Goal: Task Accomplishment & Management: Manage account settings

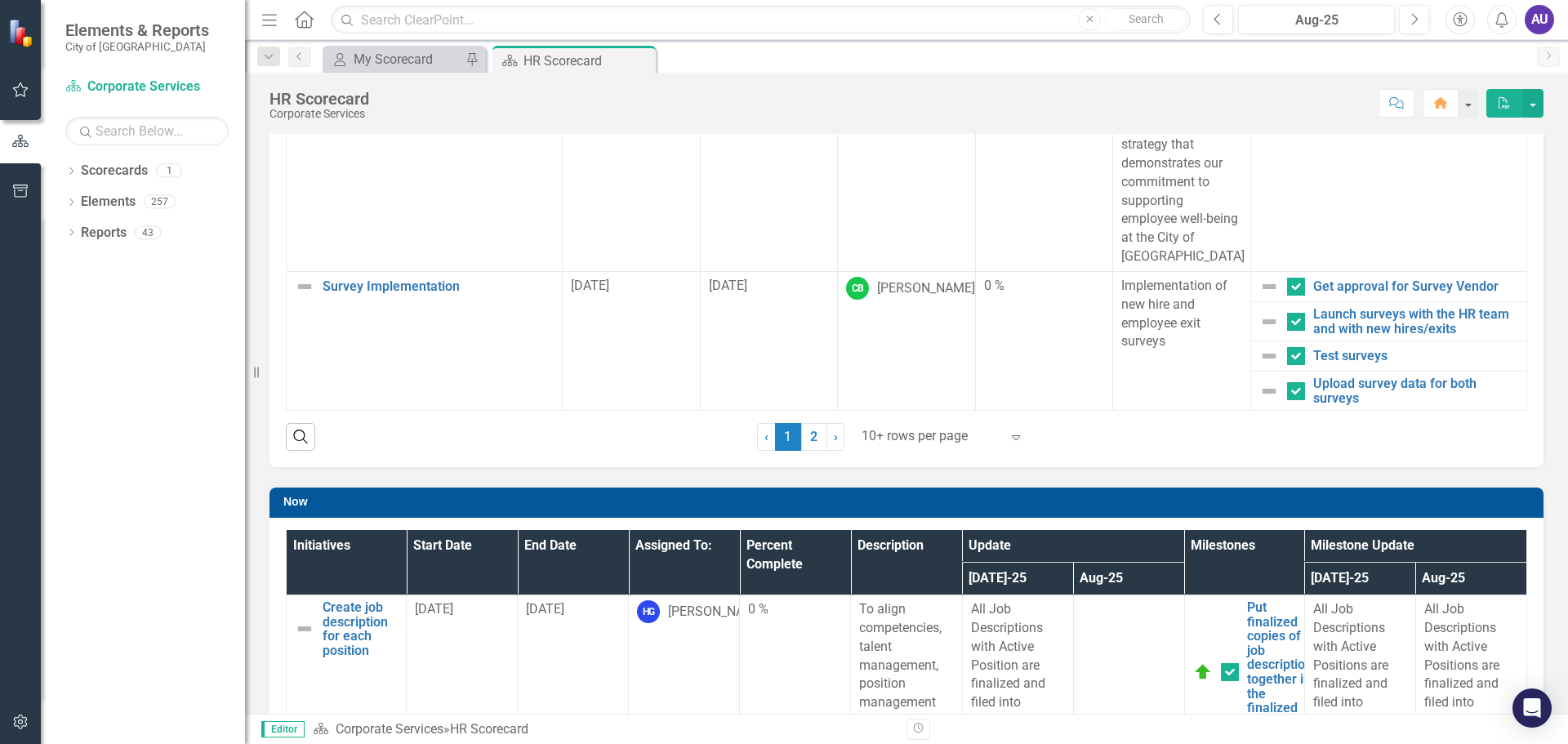
scroll to position [332, 0]
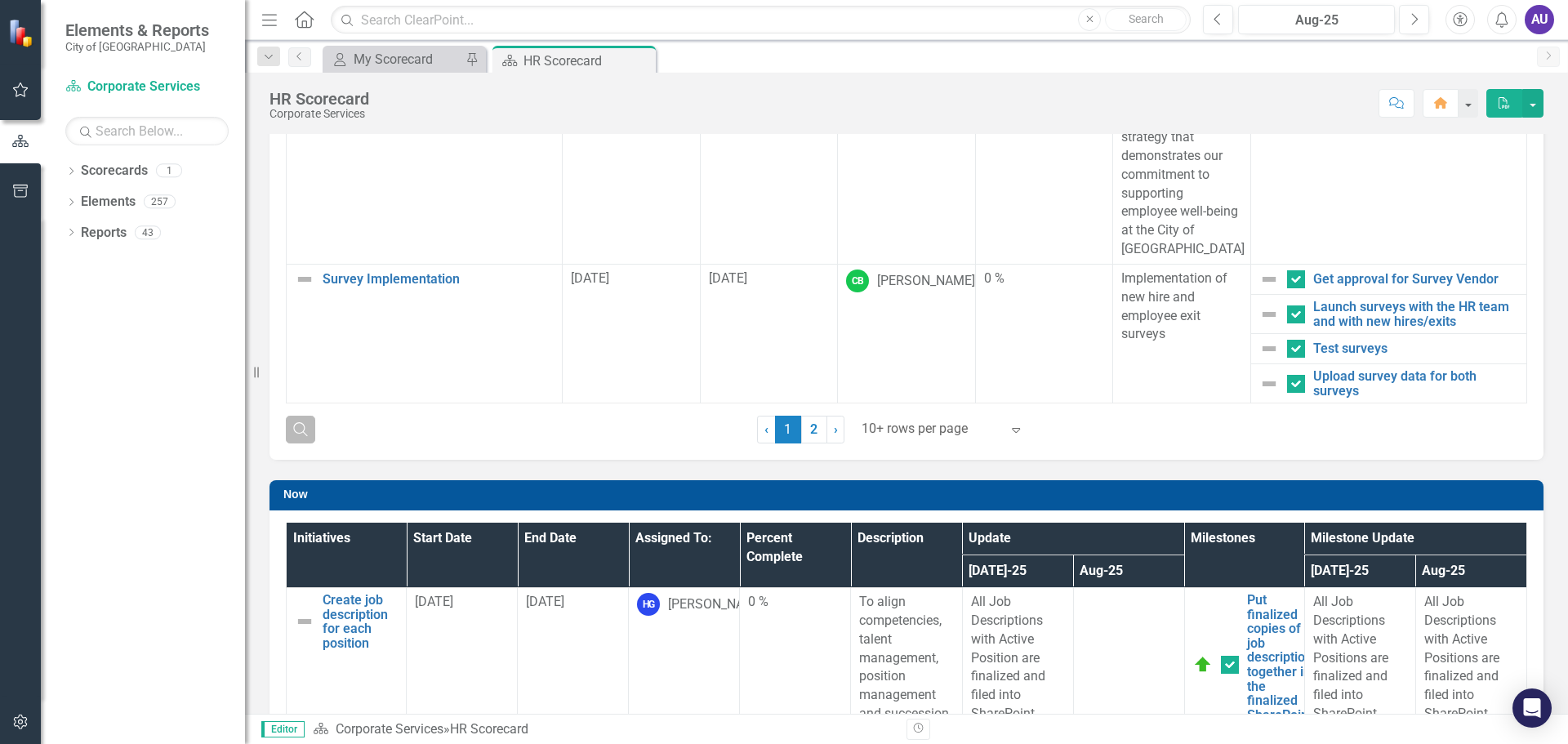
click at [299, 425] on icon "Search" at bounding box center [300, 428] width 18 height 15
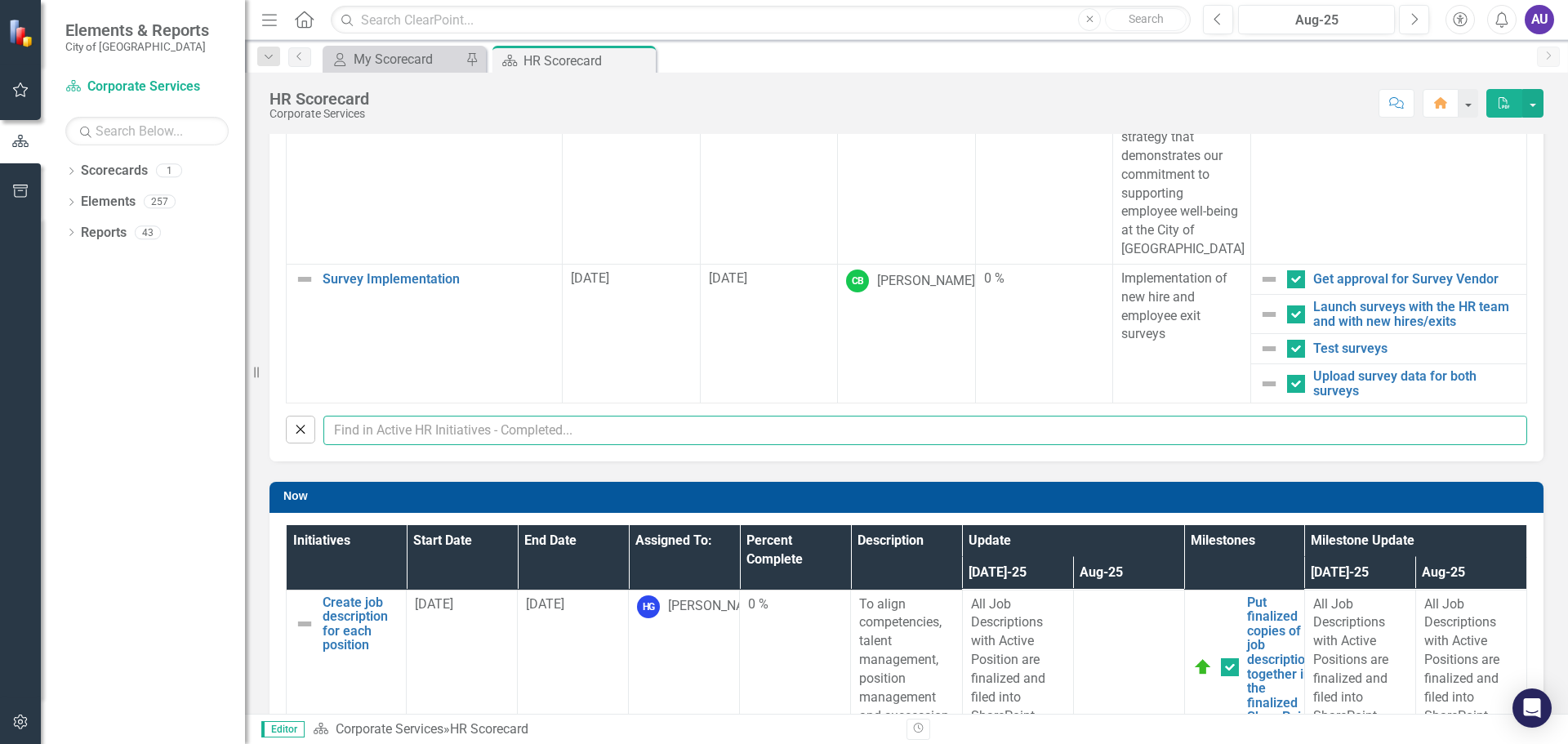
click at [460, 439] on input "text" at bounding box center [925, 430] width 1204 height 30
type input "[PERSON_NAME]"
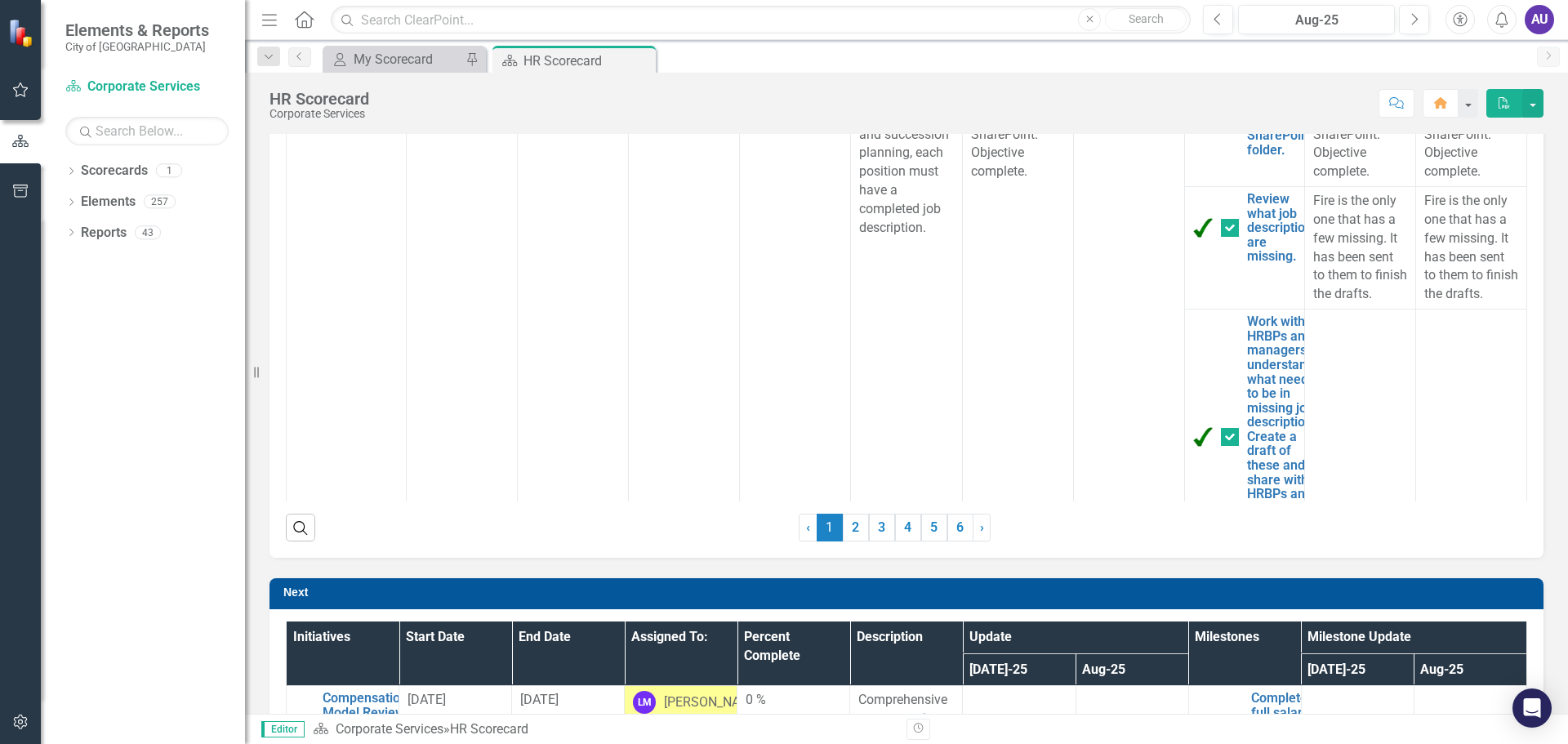
checkbox input "false"
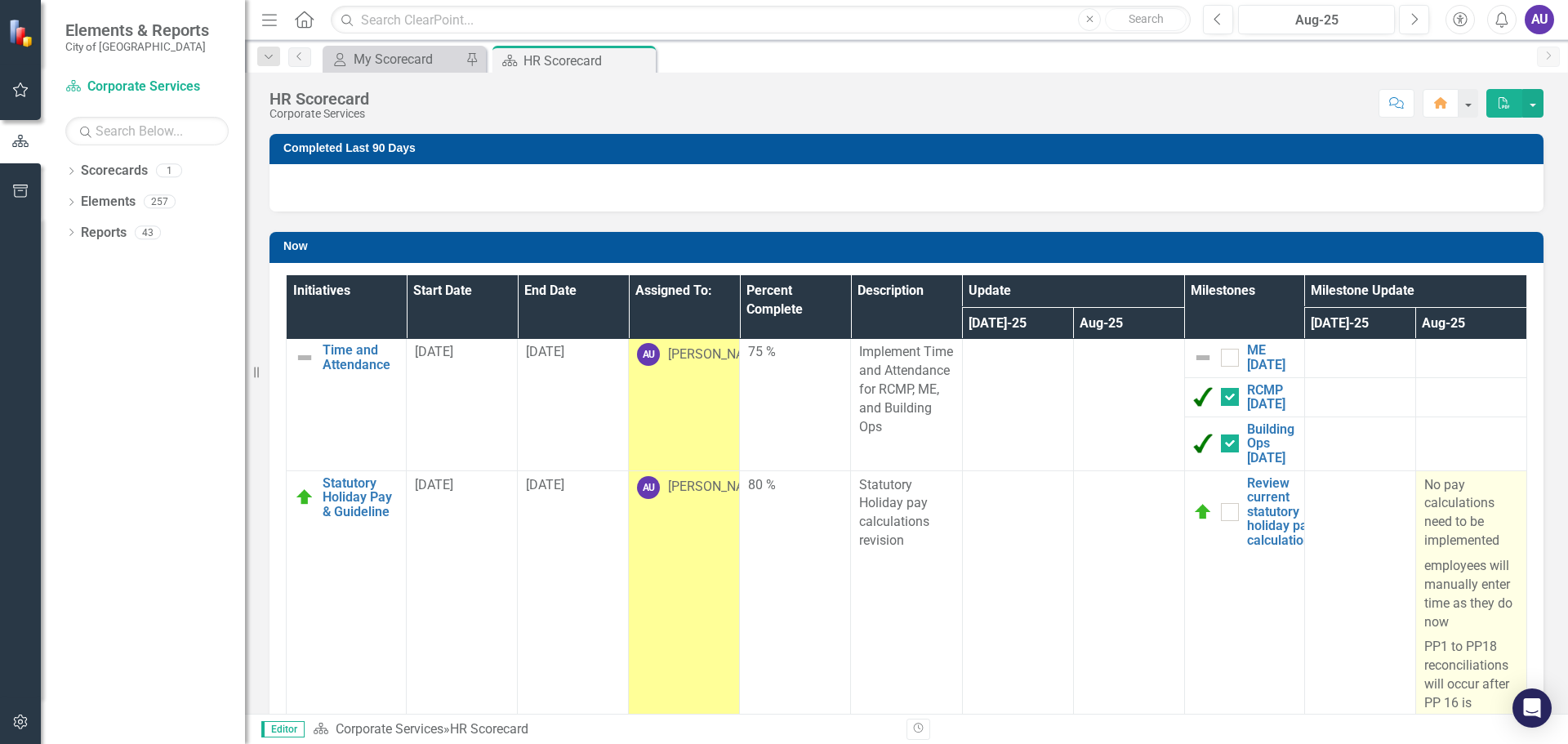
scroll to position [0, 0]
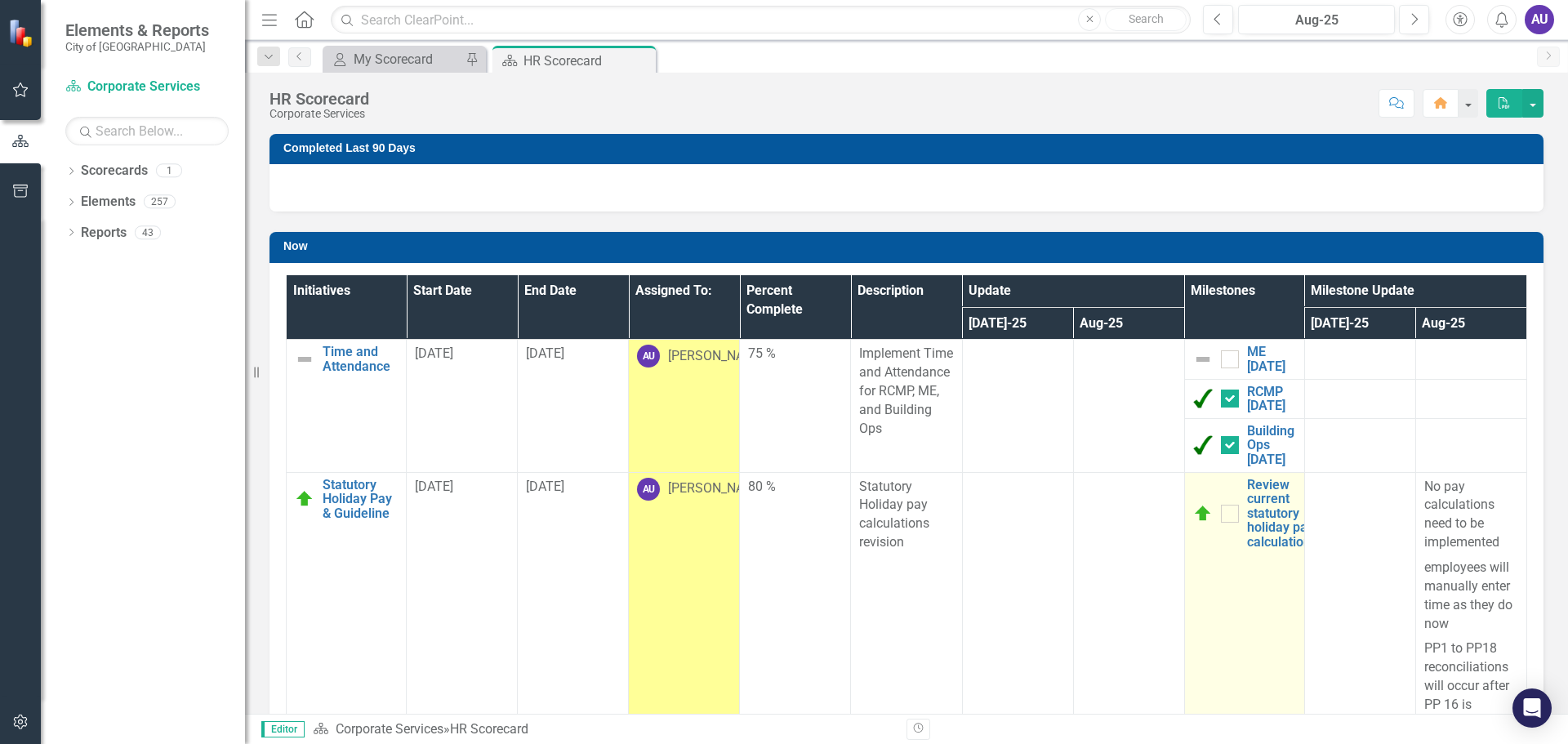
click at [1186, 578] on td "Review current statutory holiday pay calculations Edit Edit Milestone Link Open…" at bounding box center [1244, 614] width 120 height 285
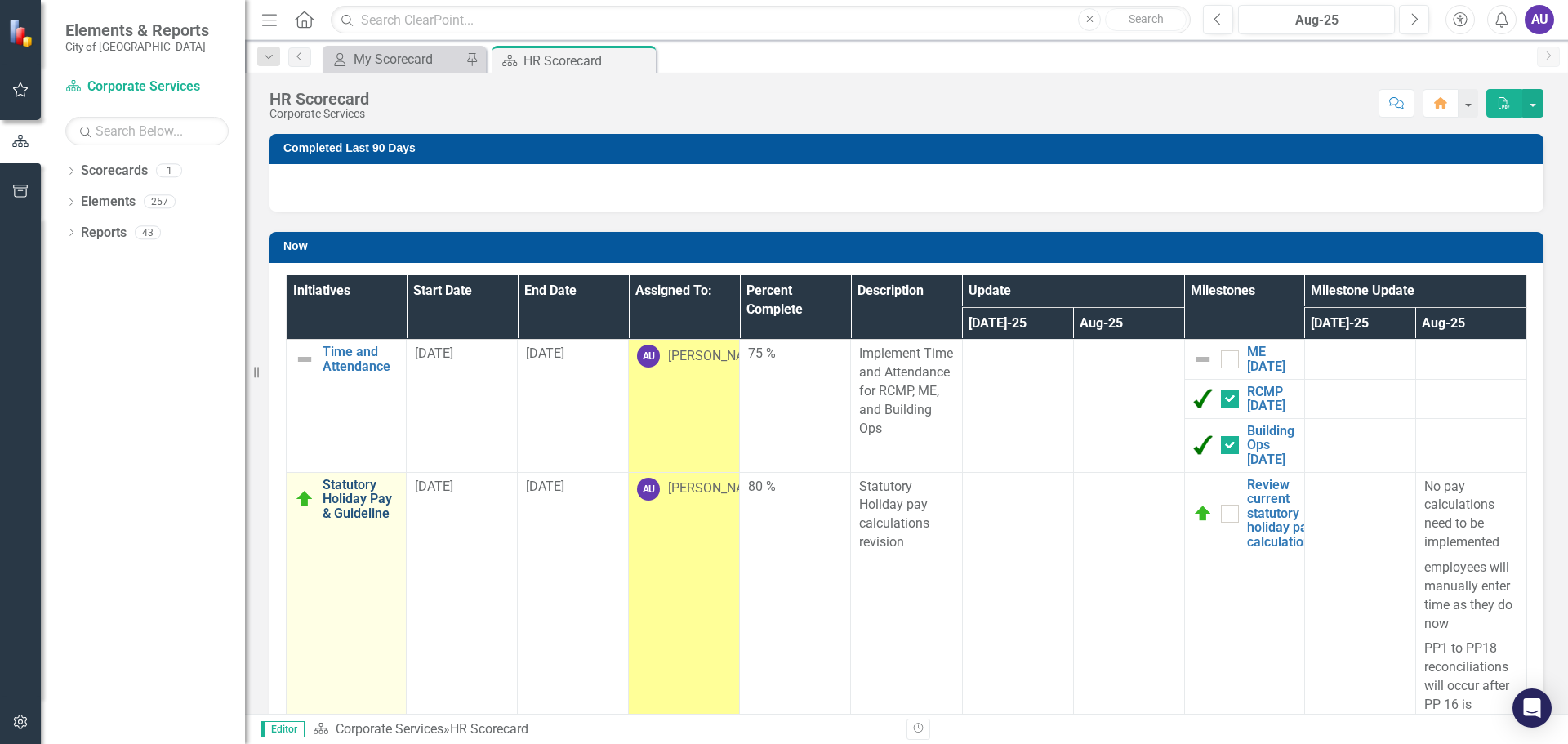
click at [374, 508] on link "Statutory Holiday Pay & Guideline" at bounding box center [361, 499] width 75 height 44
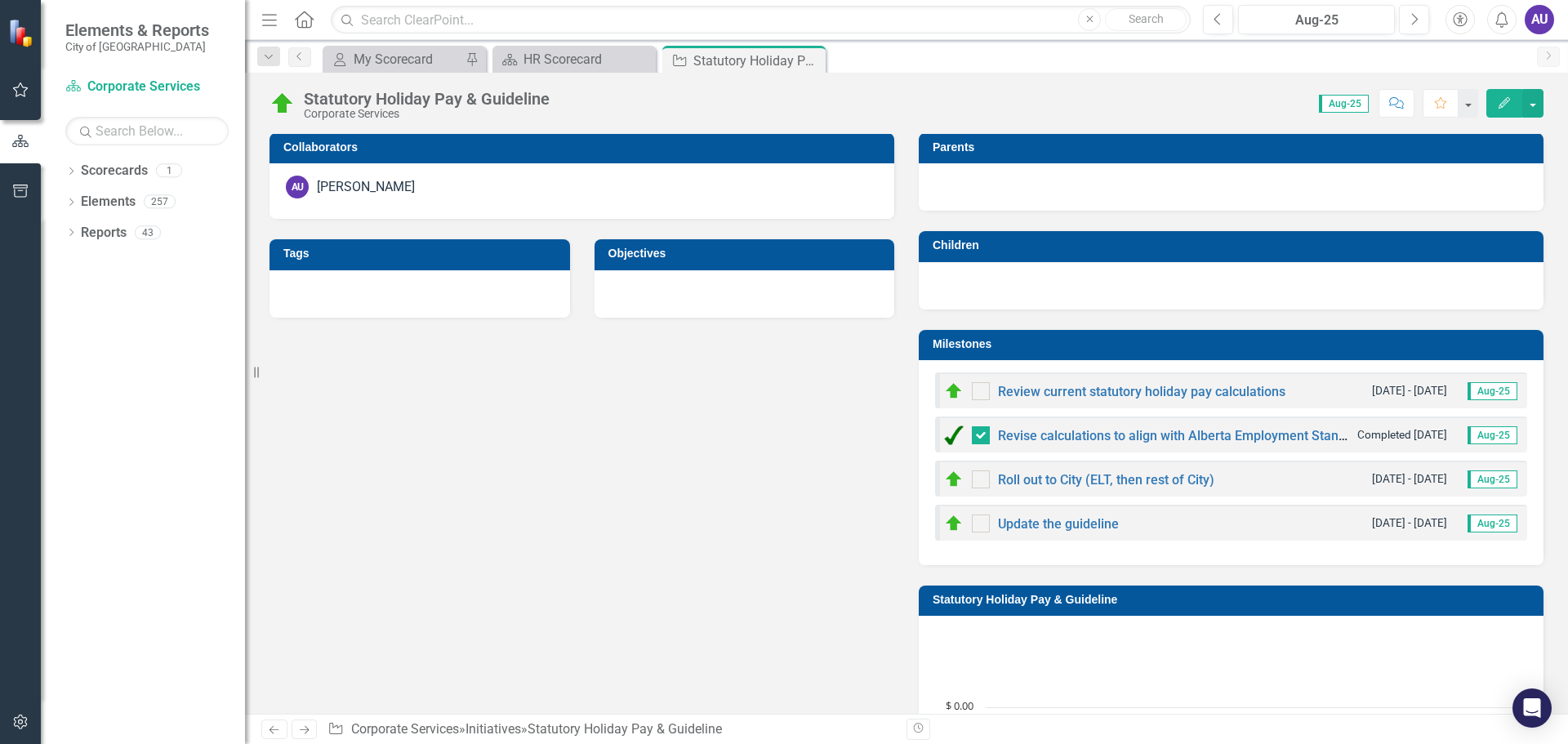
scroll to position [653, 0]
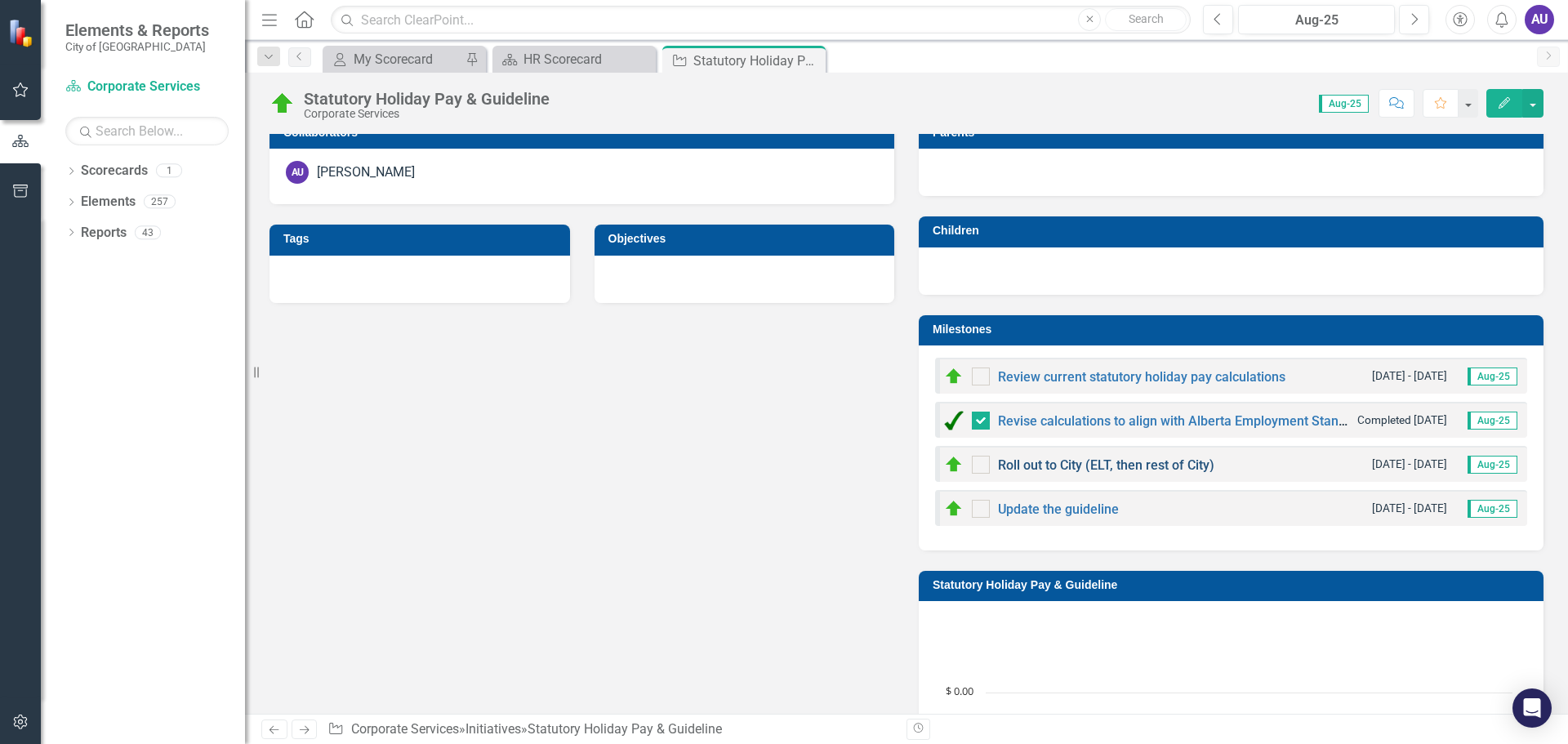
click at [1075, 464] on link "Roll out to City (ELT, then rest of City)" at bounding box center [1106, 465] width 216 height 16
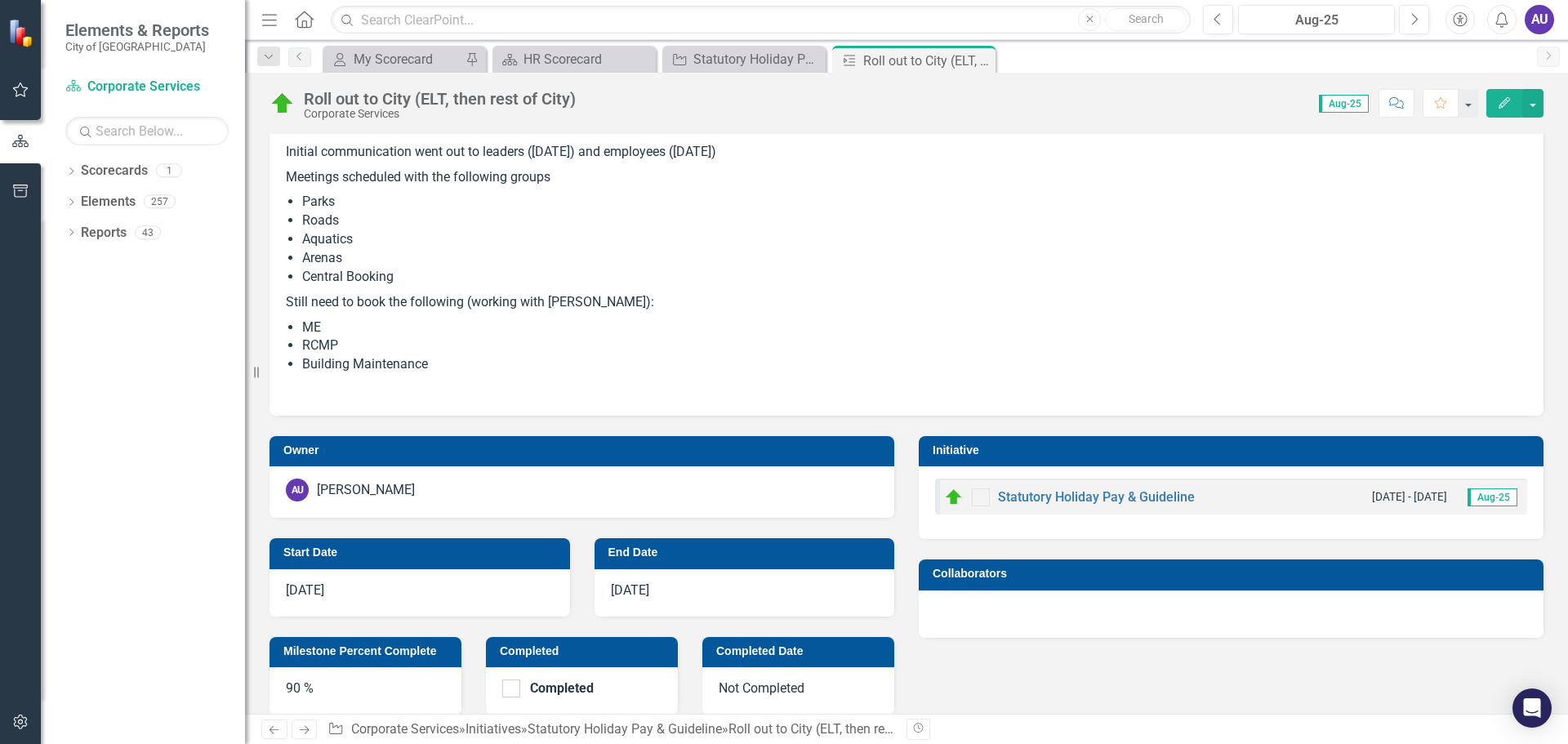
scroll to position [150, 0]
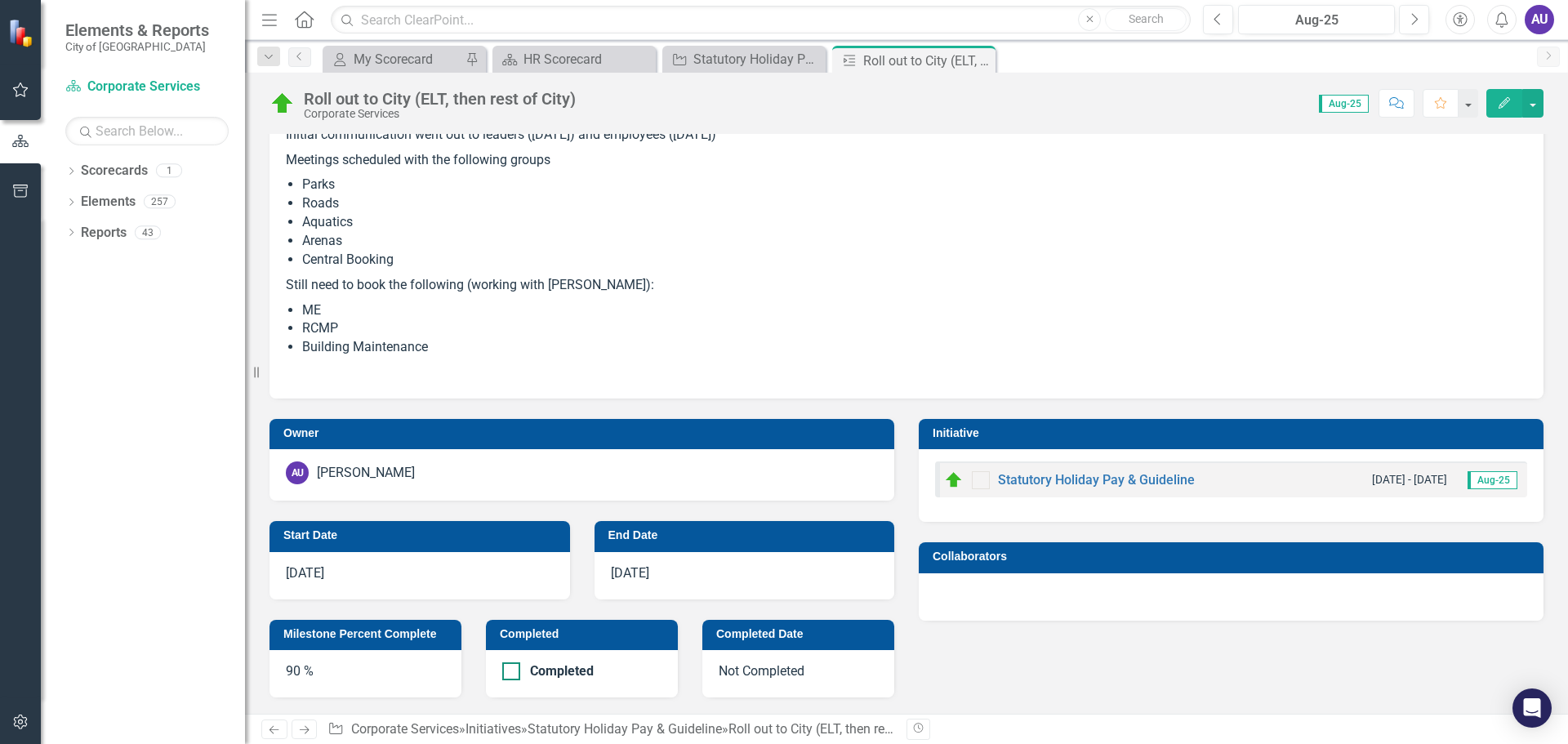
click at [511, 671] on div at bounding box center [511, 671] width 18 height 18
click at [511, 671] on input "Completed" at bounding box center [507, 667] width 11 height 11
checkbox input "true"
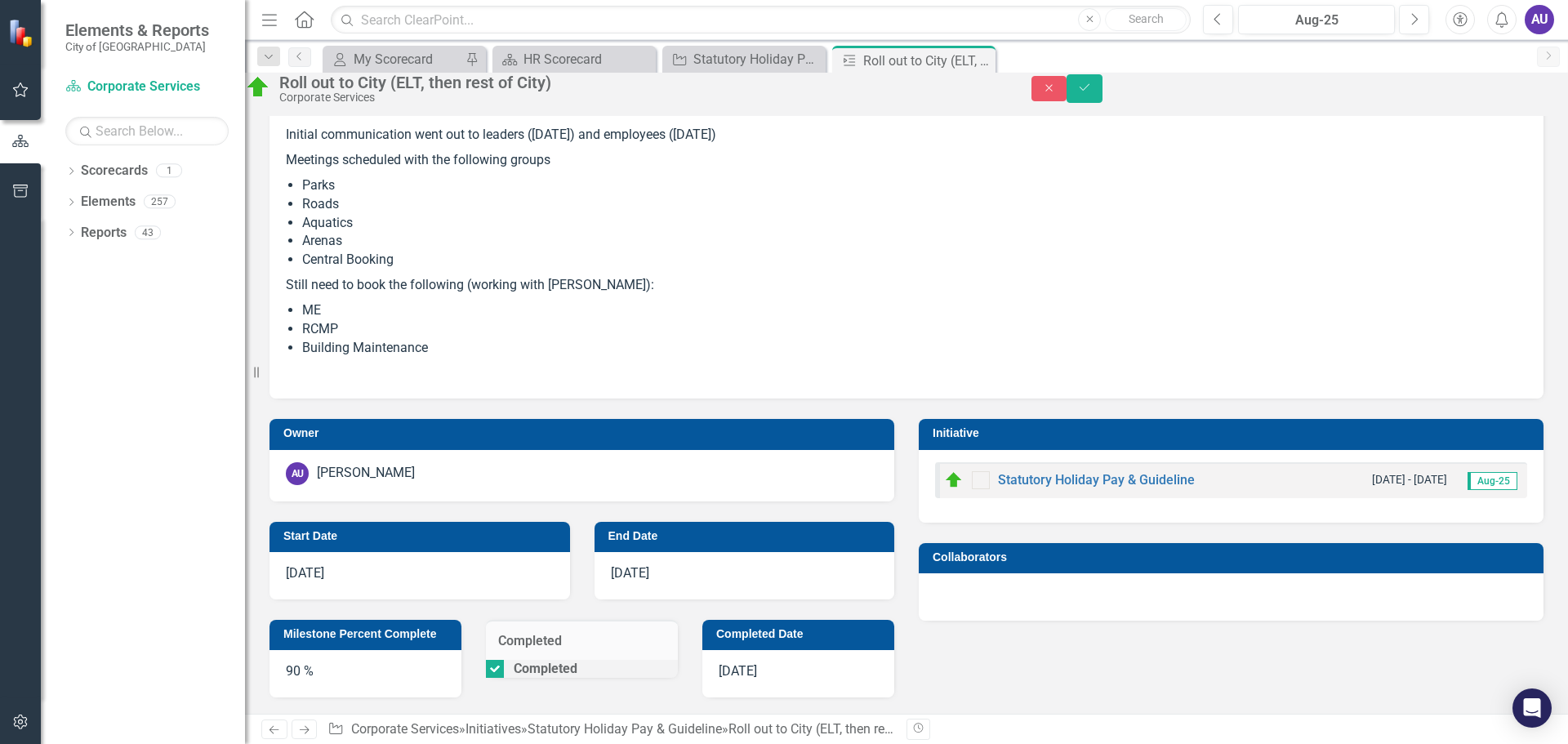
click at [323, 671] on div "90 %" at bounding box center [366, 674] width 192 height 48
click at [289, 671] on div "90 %" at bounding box center [366, 674] width 192 height 48
click at [288, 670] on div "90 %" at bounding box center [366, 674] width 192 height 48
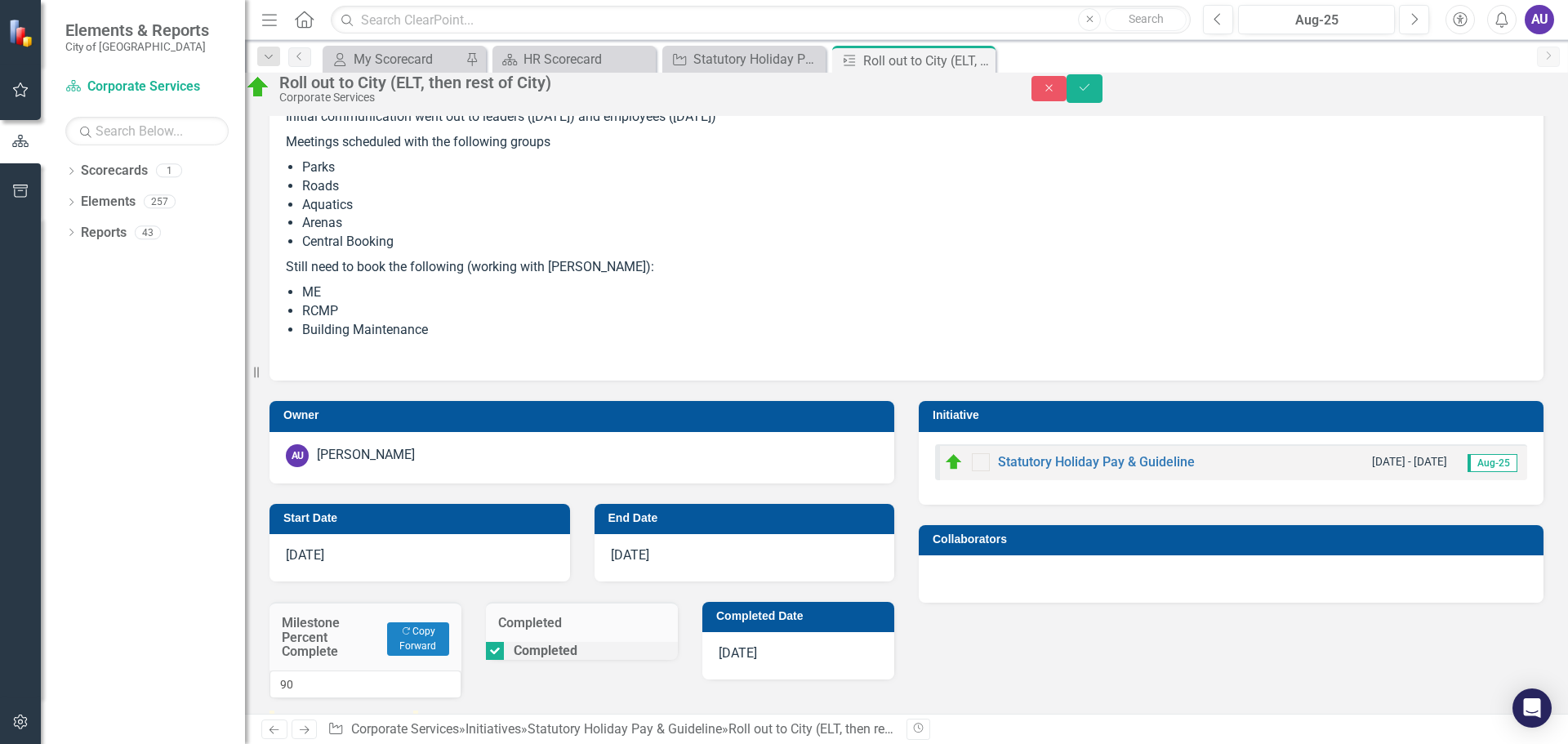
scroll to position [257, 0]
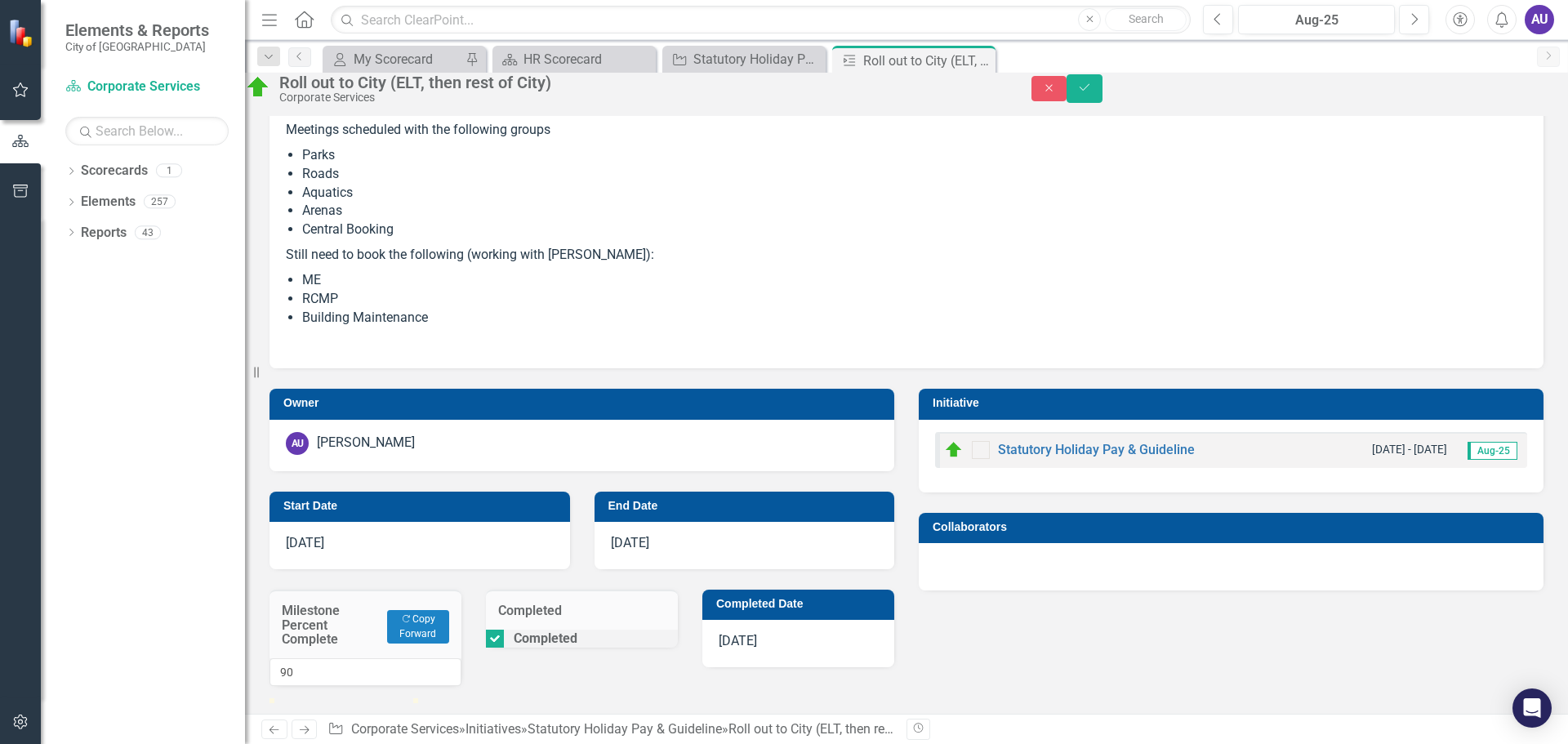
type input "100"
drag, startPoint x: 425, startPoint y: 657, endPoint x: 491, endPoint y: 650, distance: 66.4
click at [491, 650] on div "Owner AU [PERSON_NAME] Start Date [DATE] End Date [DATE] Milestone Percent Comp…" at bounding box center [582, 533] width 649 height 330
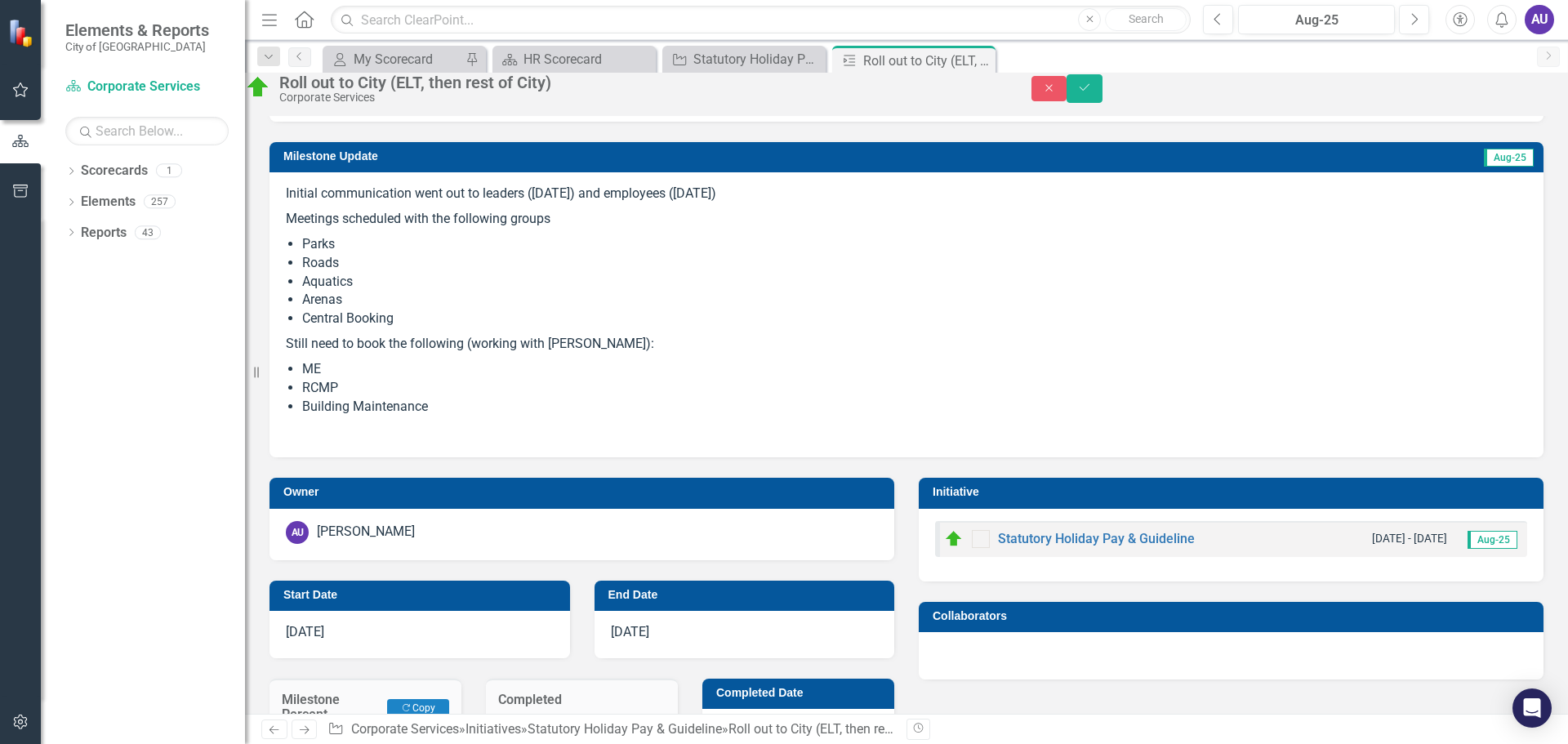
scroll to position [81, 0]
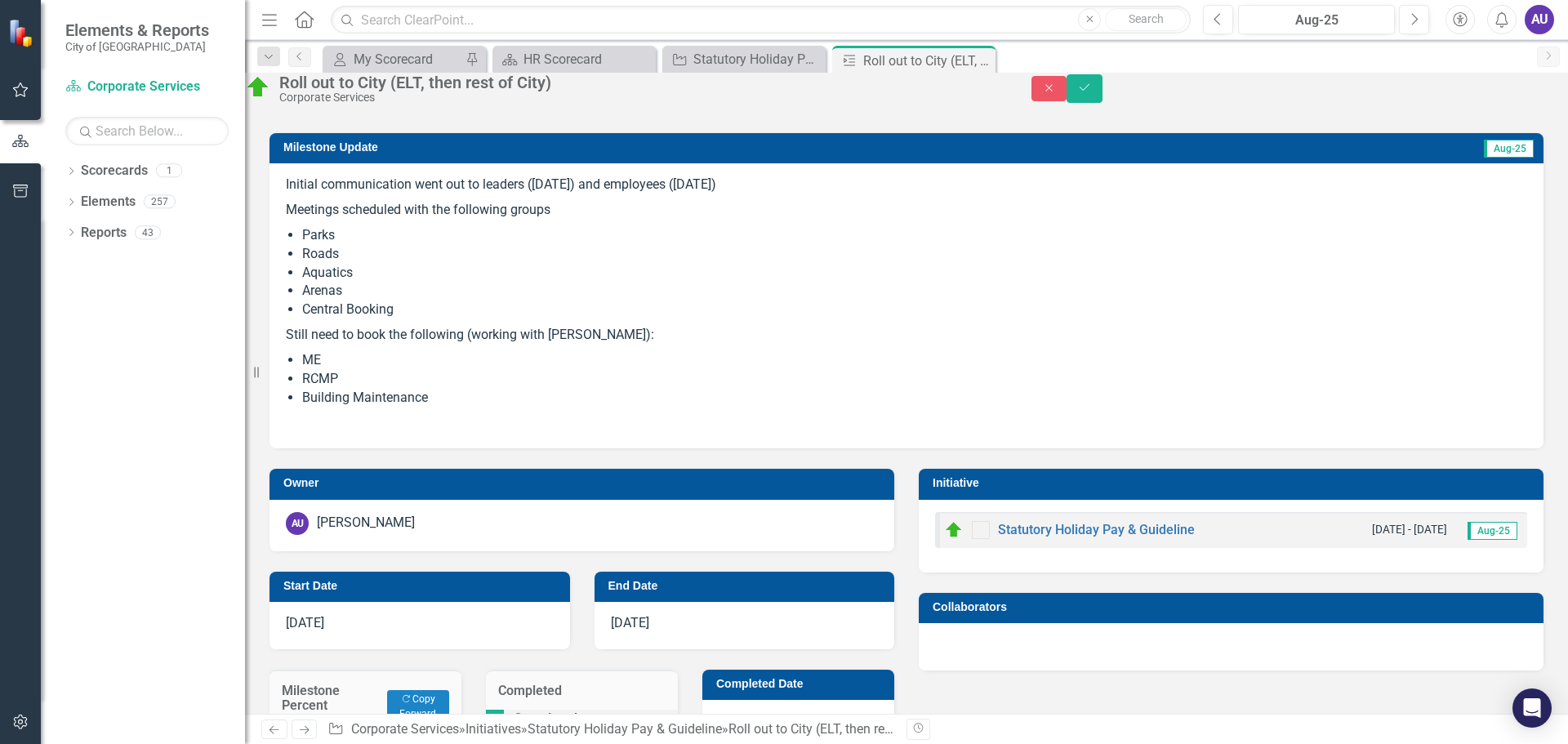
click at [272, 94] on img at bounding box center [258, 87] width 26 height 26
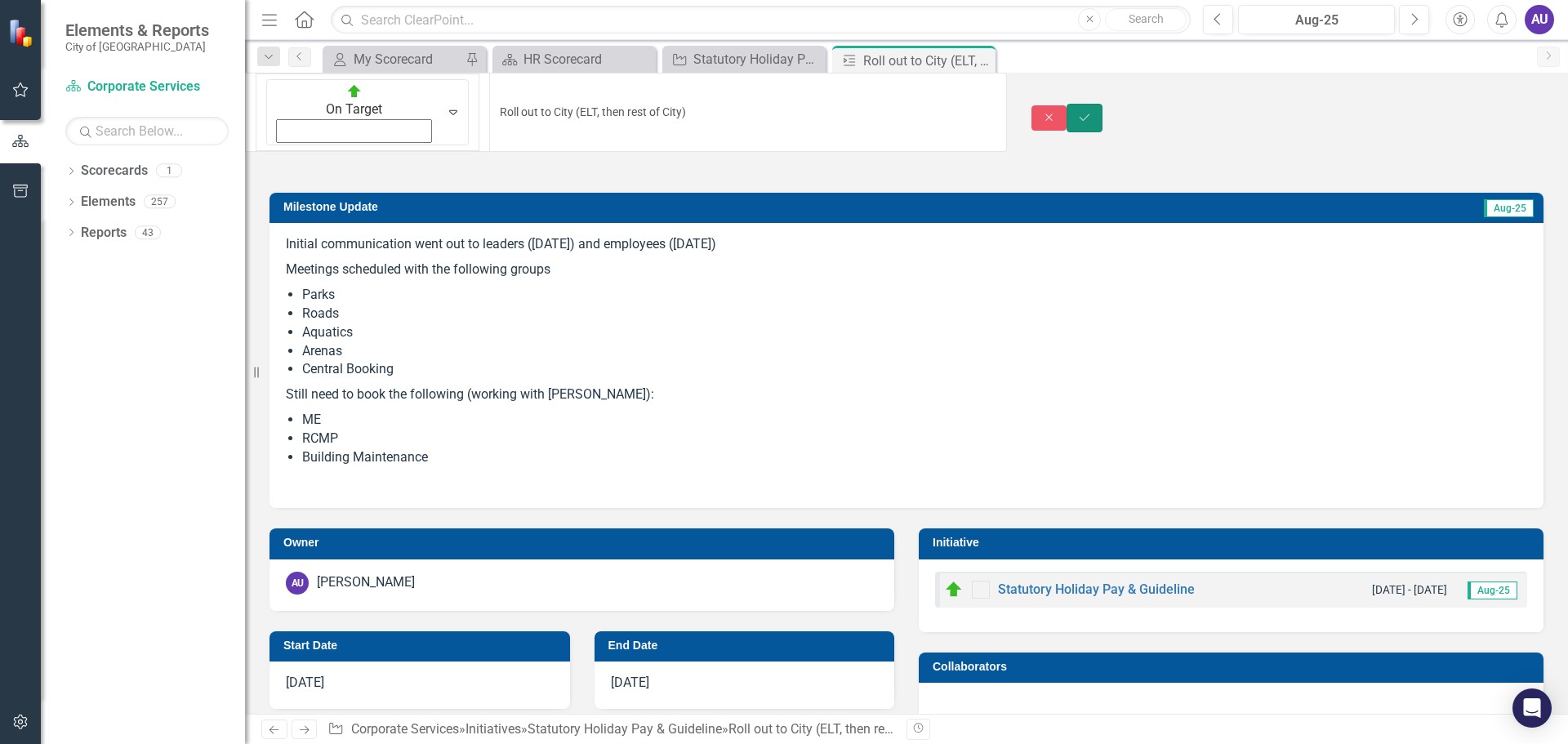
click at [1092, 112] on icon "Save" at bounding box center [1084, 118] width 15 height 12
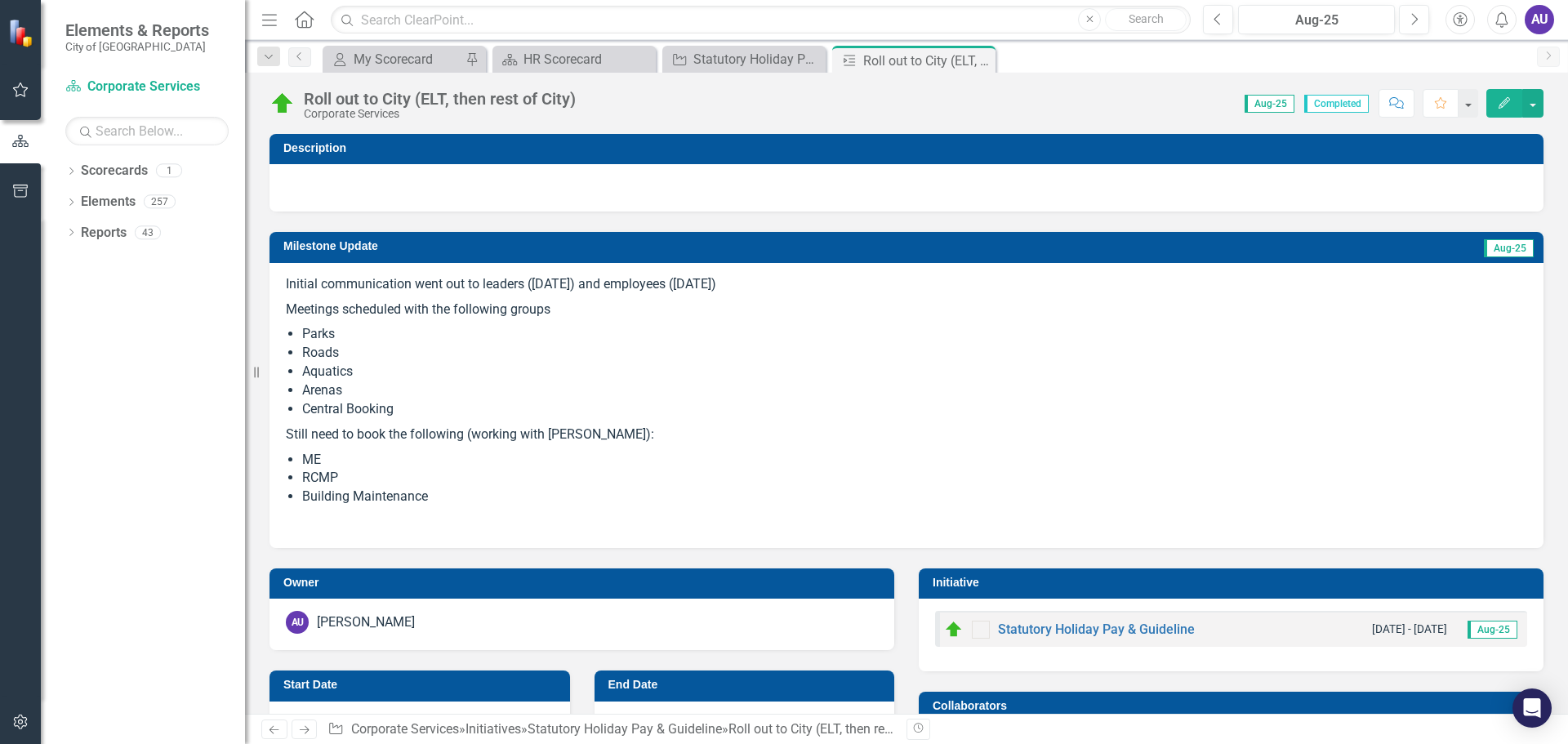
click at [327, 93] on div "Roll out to City (ELT, then rest of City)" at bounding box center [440, 99] width 272 height 18
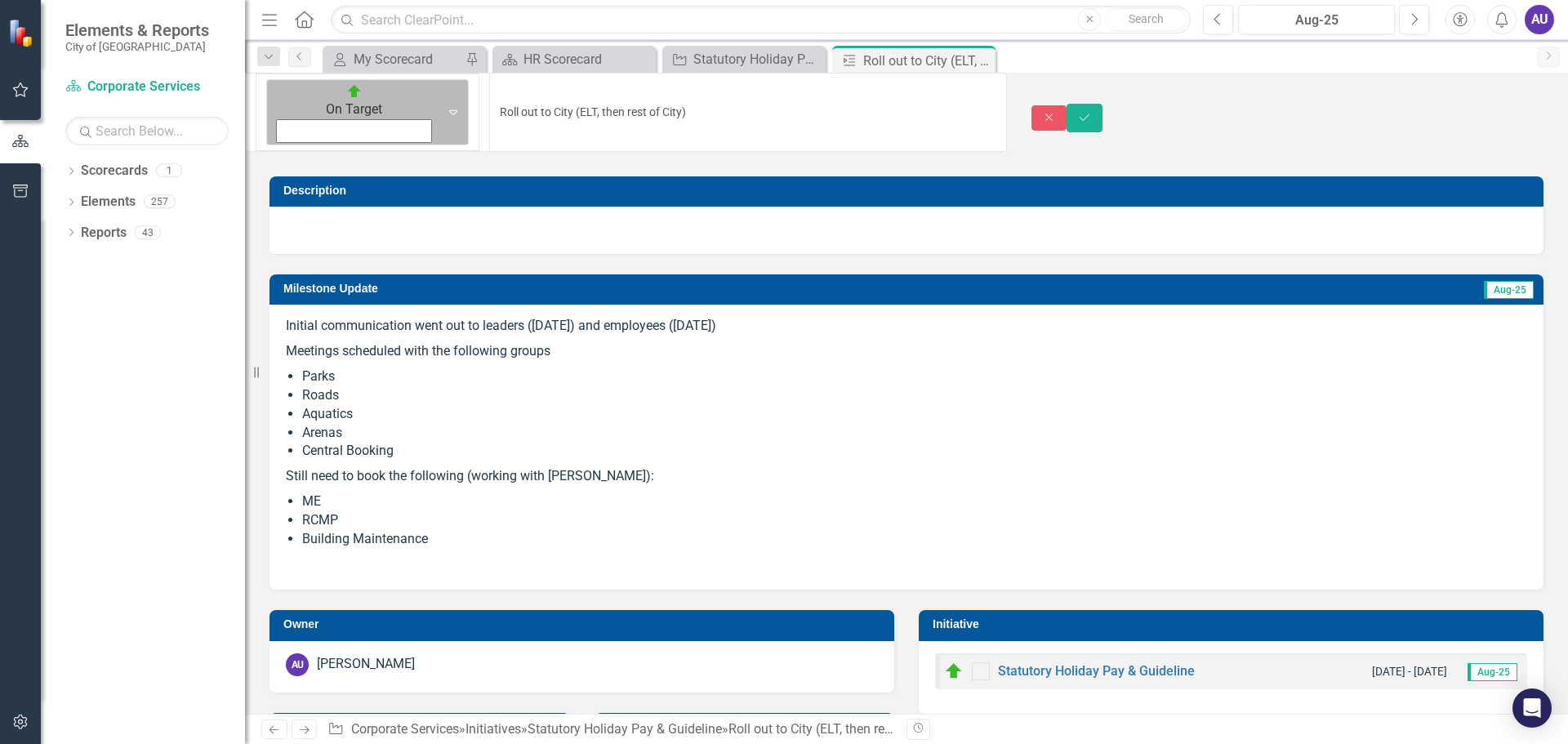
click at [449, 110] on icon at bounding box center [453, 112] width 8 height 5
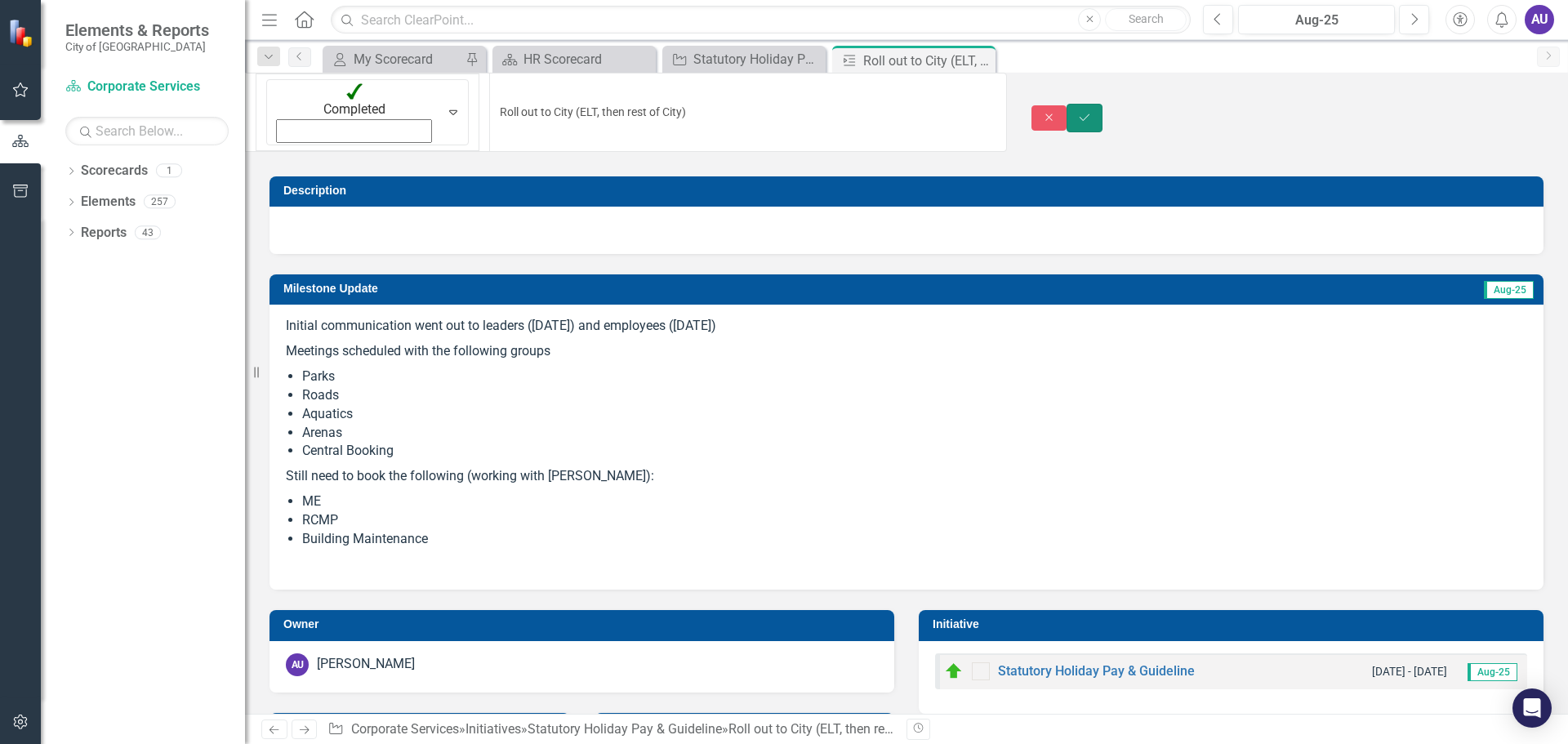
click at [1092, 112] on icon "Save" at bounding box center [1084, 118] width 15 height 12
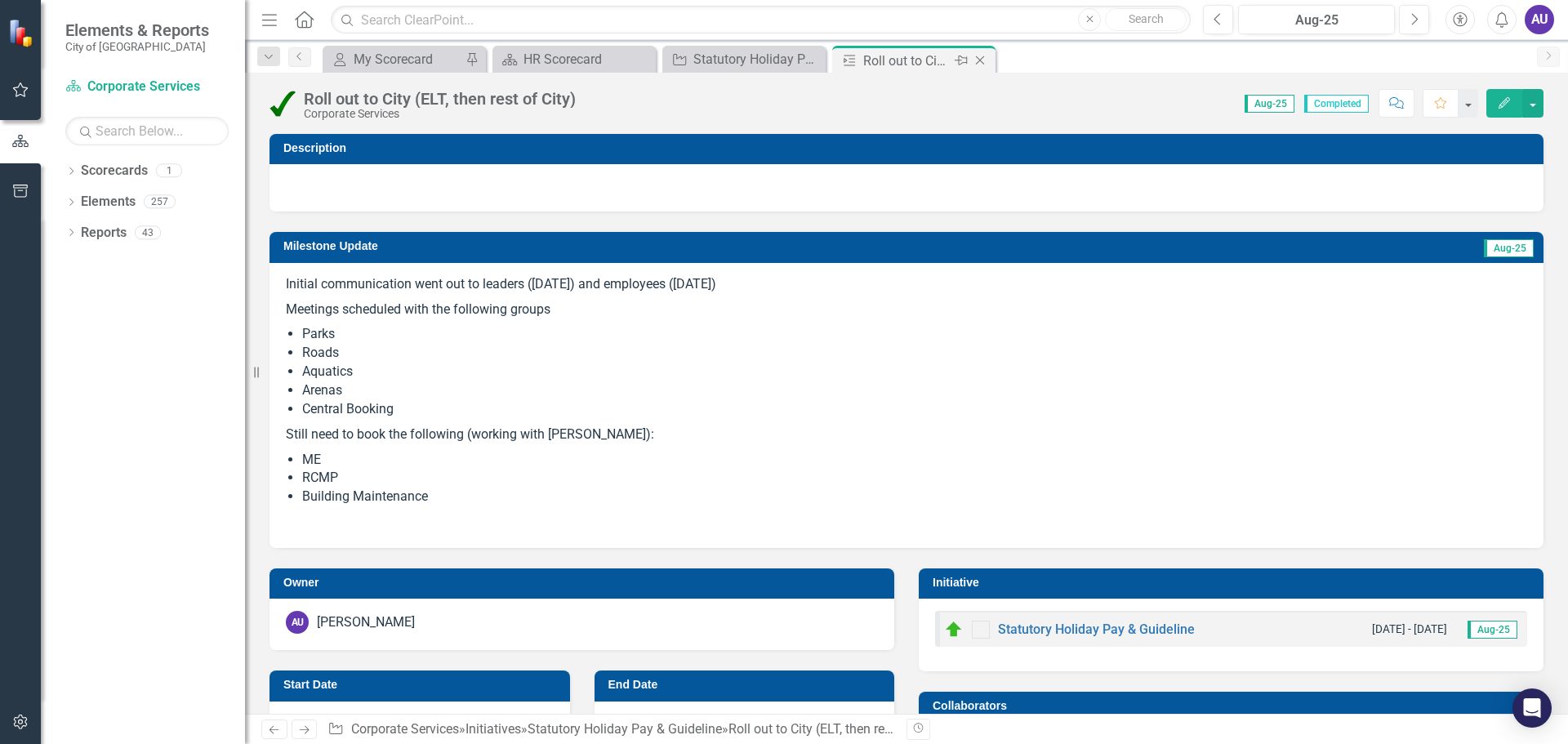
click at [986, 58] on icon "Close" at bounding box center [980, 59] width 16 height 13
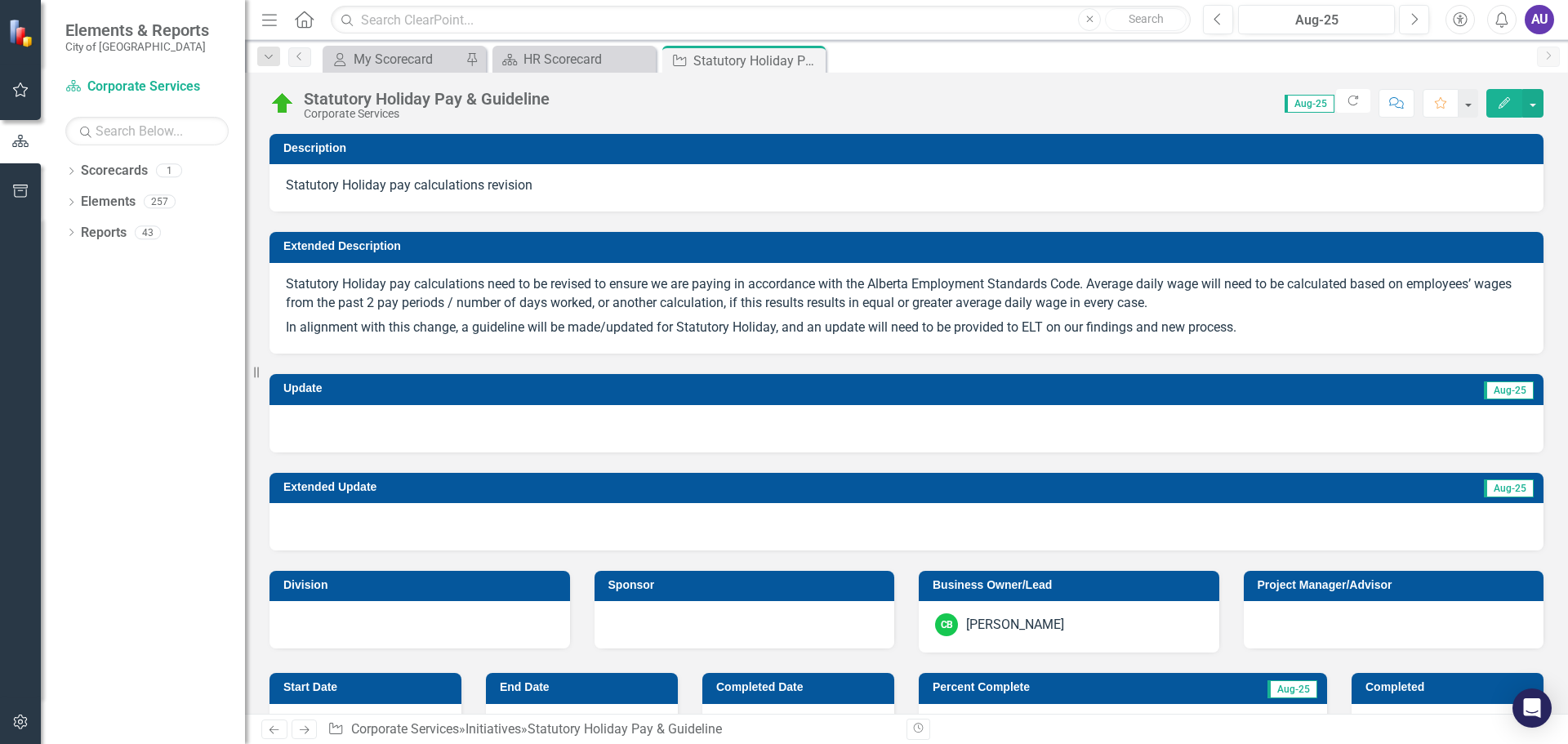
checkbox input "true"
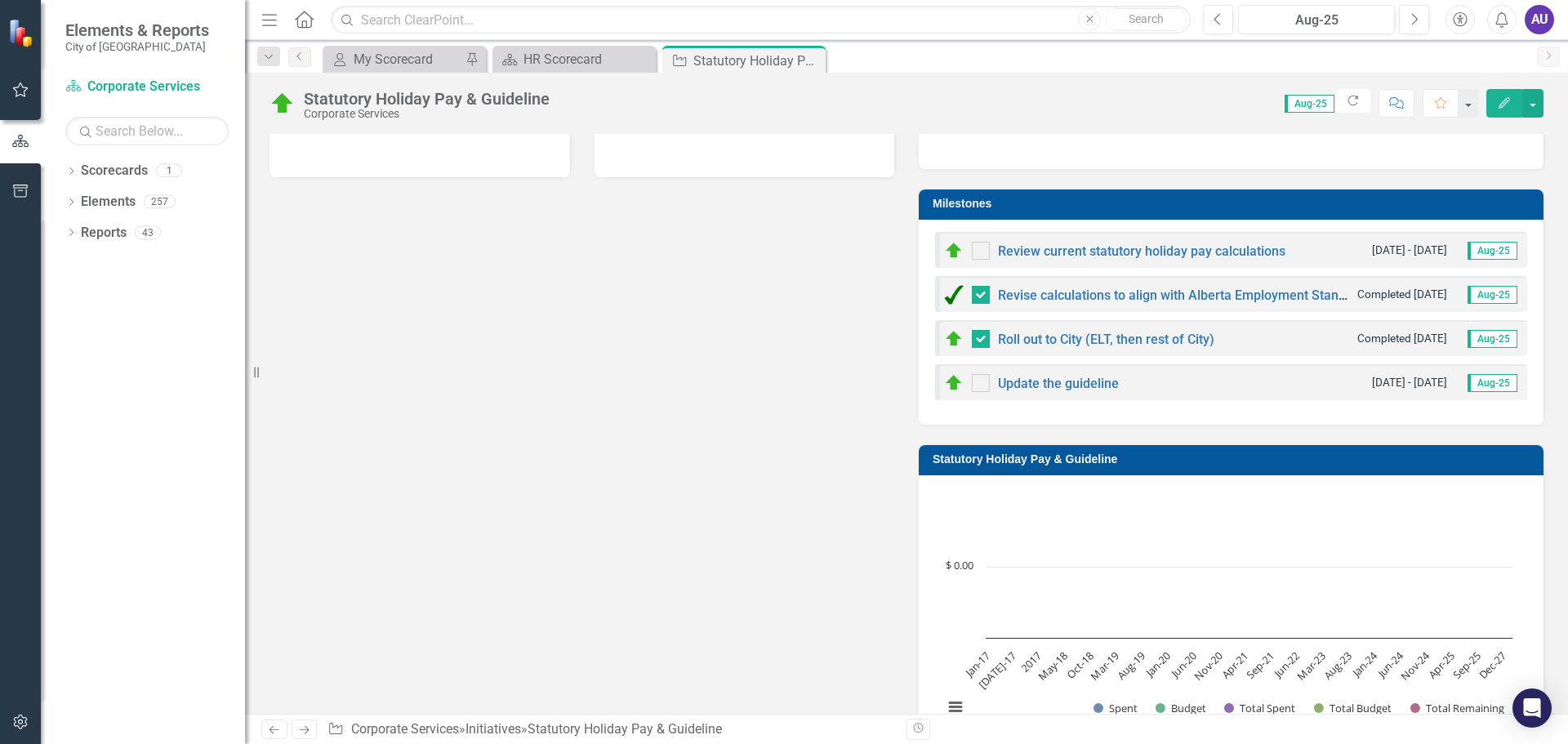
scroll to position [756, 0]
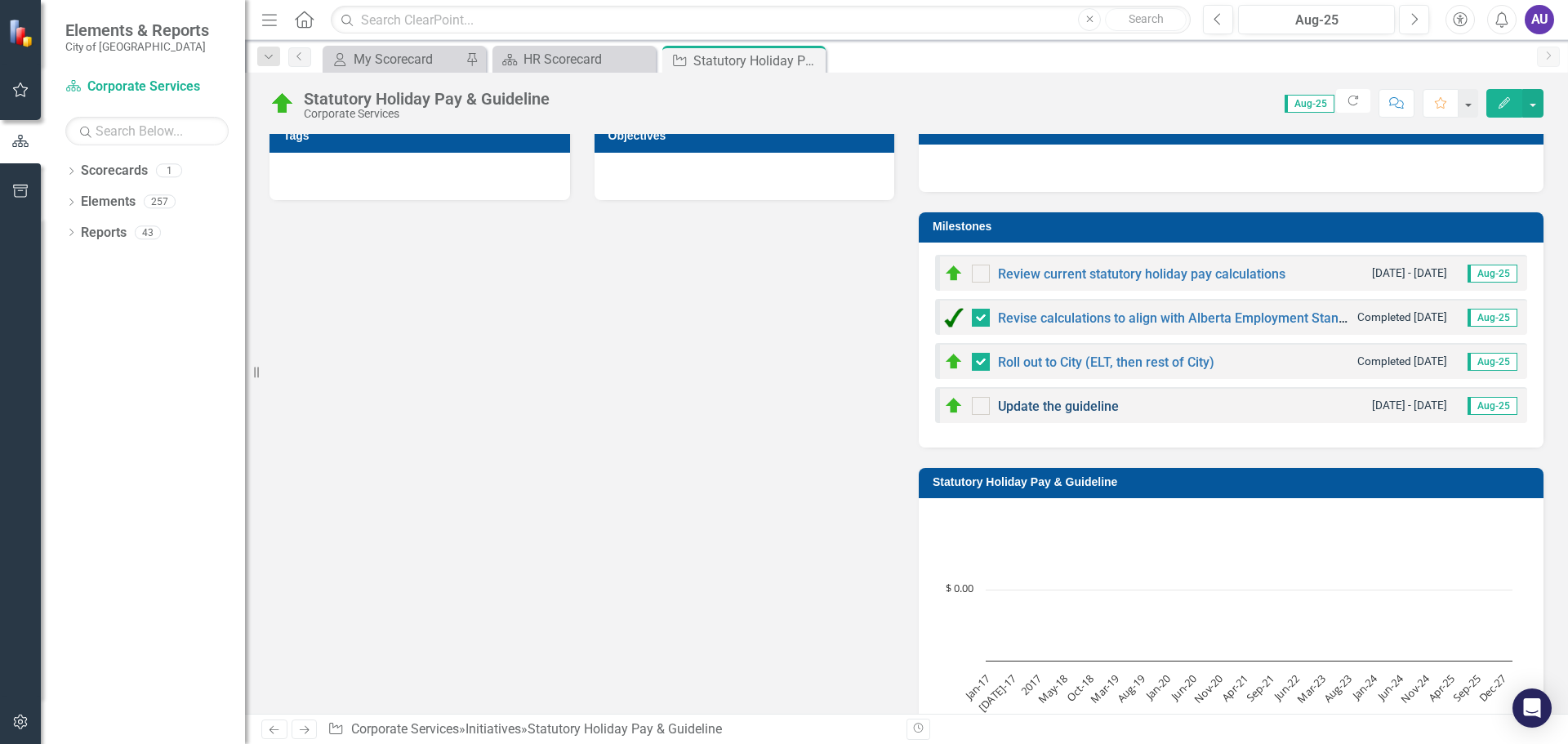
click at [1070, 406] on link "Update the guideline" at bounding box center [1059, 406] width 121 height 16
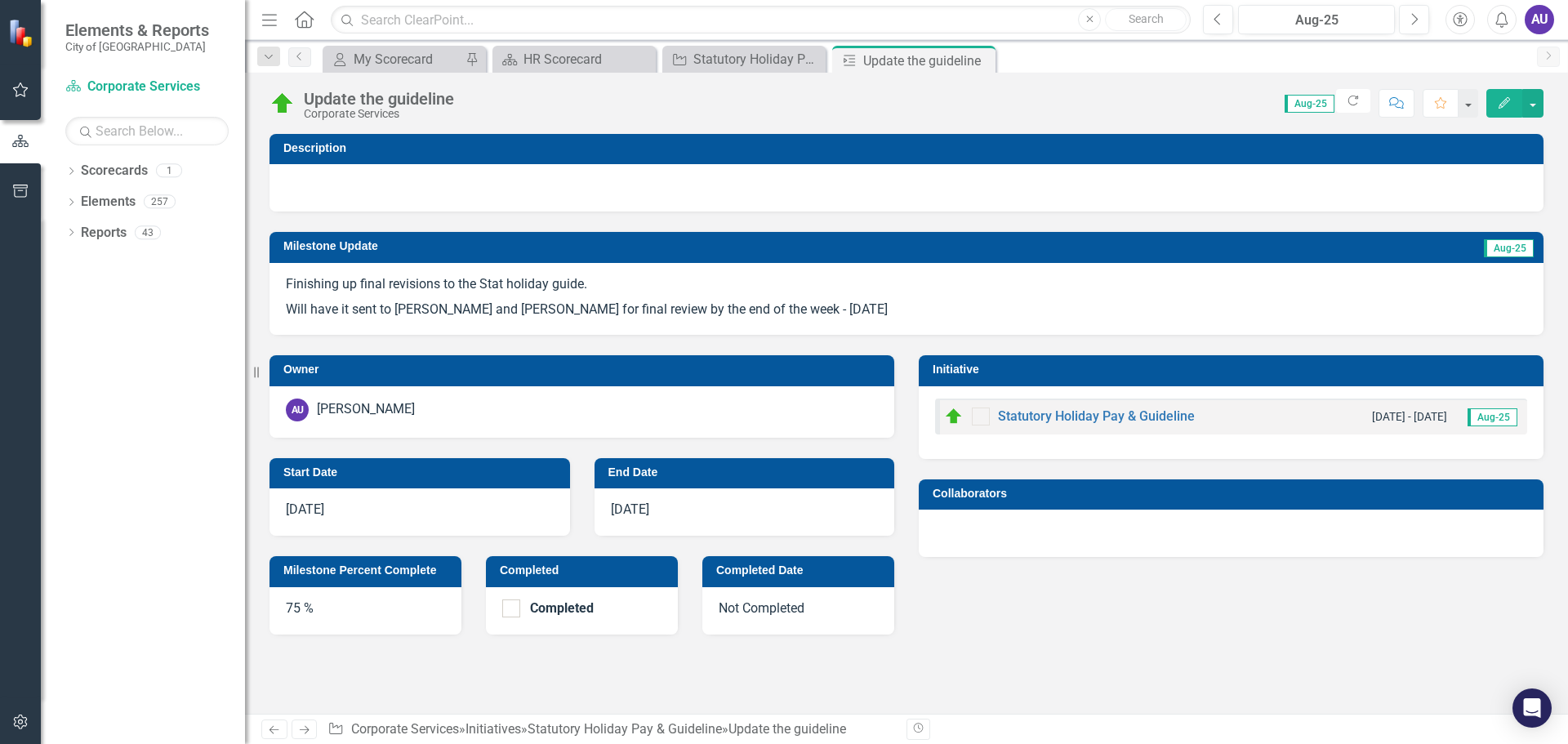
click at [479, 290] on p "Finishing up final revisions to the Stat holiday guide." at bounding box center [906, 286] width 1242 height 22
click at [834, 314] on p "Will have it sent to [PERSON_NAME] and [PERSON_NAME] for final review by the en…" at bounding box center [906, 308] width 1242 height 22
click at [810, 304] on p "Will have it sent to [PERSON_NAME] and [PERSON_NAME] for final review by the en…" at bounding box center [906, 308] width 1242 height 22
click at [827, 295] on span "Finishing up final revisions to the Stat holiday guide. Will have it sent to [P…" at bounding box center [906, 297] width 1242 height 45
click at [1510, 106] on icon "Edit" at bounding box center [1505, 103] width 15 height 12
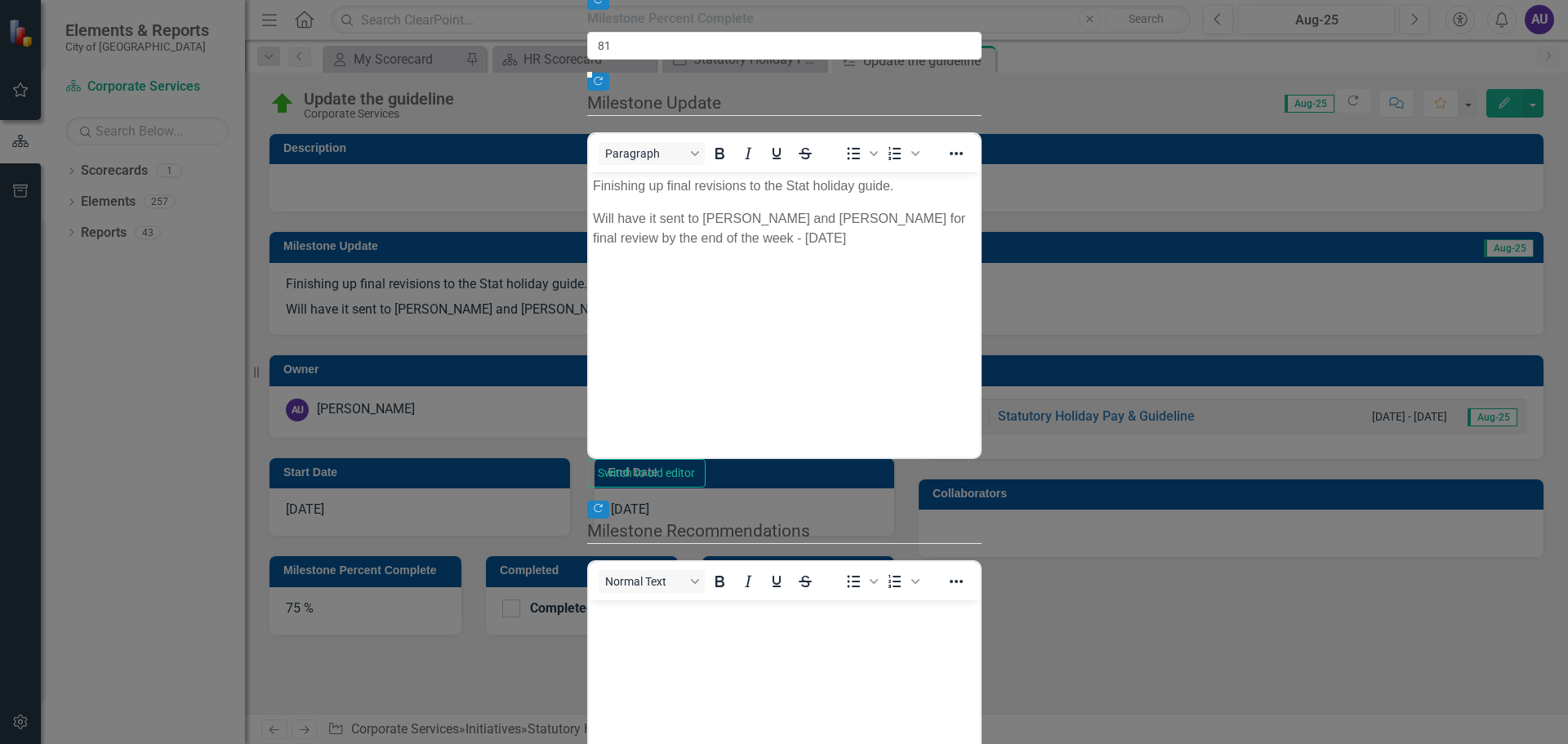
type input "80"
drag, startPoint x: 1269, startPoint y: 202, endPoint x: 1326, endPoint y: 212, distance: 57.9
click at [982, 72] on div at bounding box center [785, 72] width 394 height 0
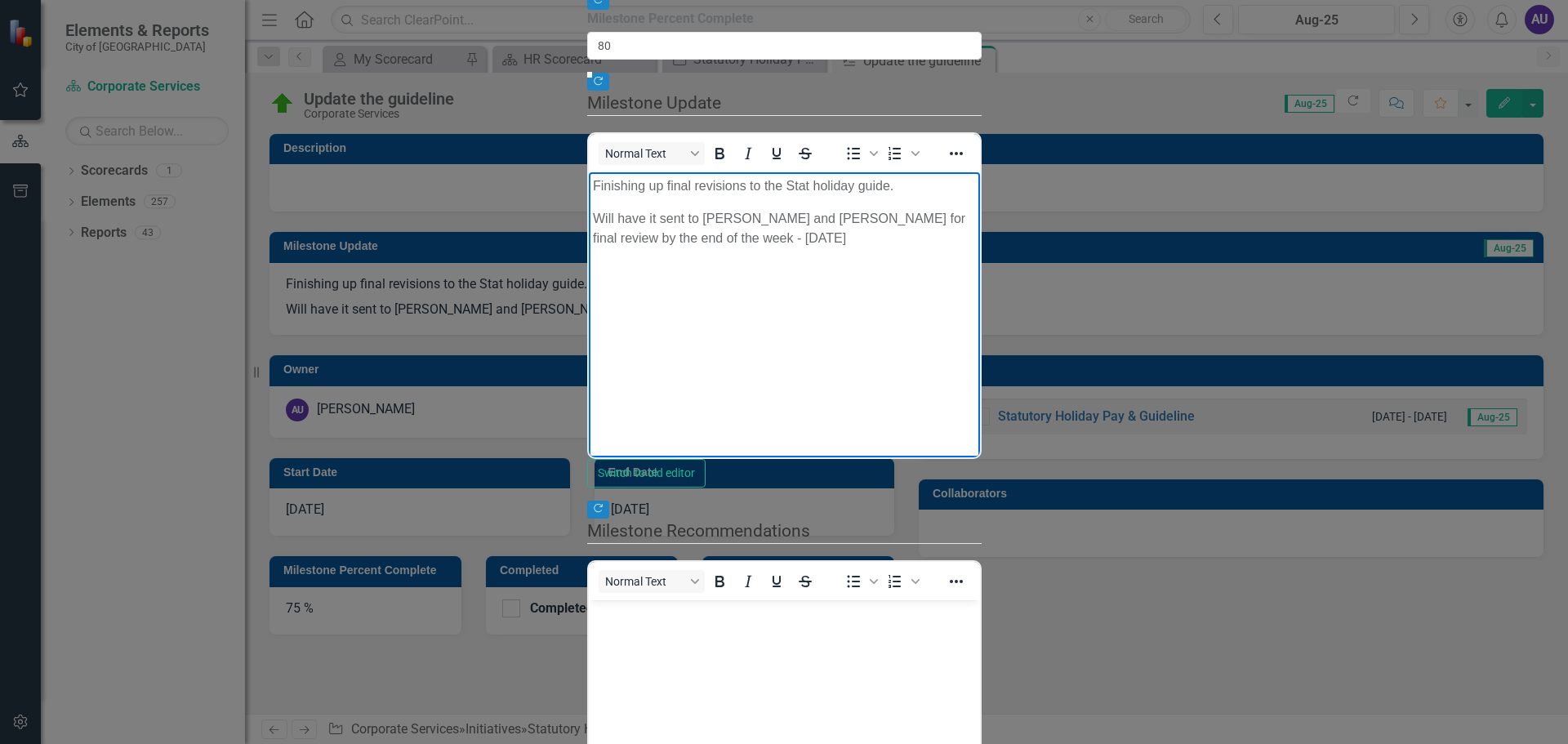
click at [616, 270] on body "Finishing up final revisions to the Stat holiday guide. Will have it sent to [P…" at bounding box center [783, 294] width 392 height 245
click at [975, 221] on p "Will have it sent to [PERSON_NAME] and [PERSON_NAME] for final review by the en…" at bounding box center [783, 229] width 384 height 40
click at [890, 266] on body "Finishing up final revisions to the Stat holiday guide. Will have it sent to [P…" at bounding box center [783, 294] width 392 height 245
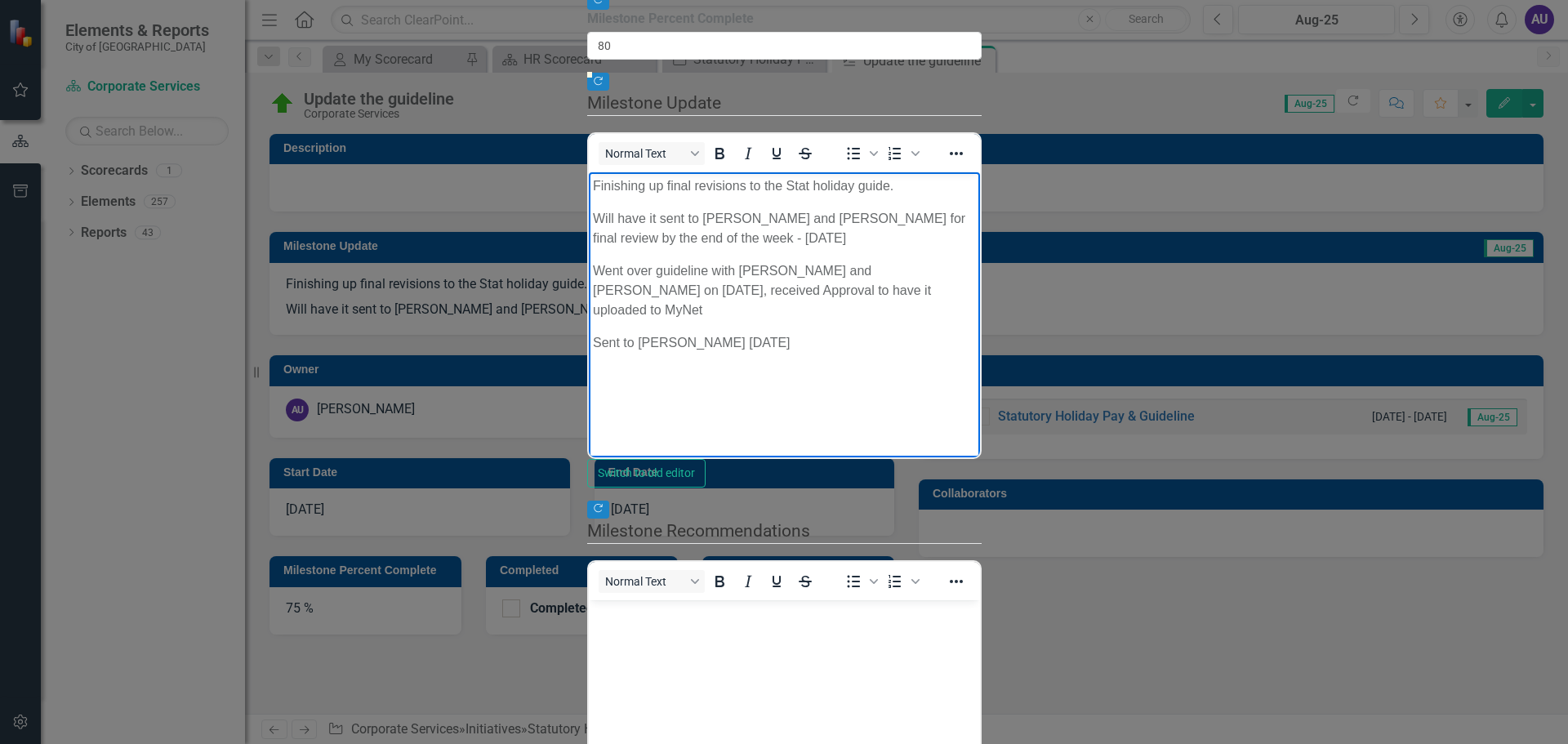
drag, startPoint x: 1210, startPoint y: 248, endPoint x: 1288, endPoint y: 316, distance: 103.5
click at [979, 316] on body "Finishing up final revisions to the Stat holiday guide. Will have it sent to [P…" at bounding box center [783, 294] width 392 height 245
click at [778, 333] on p "Sent to [PERSON_NAME] [DATE]" at bounding box center [783, 343] width 384 height 20
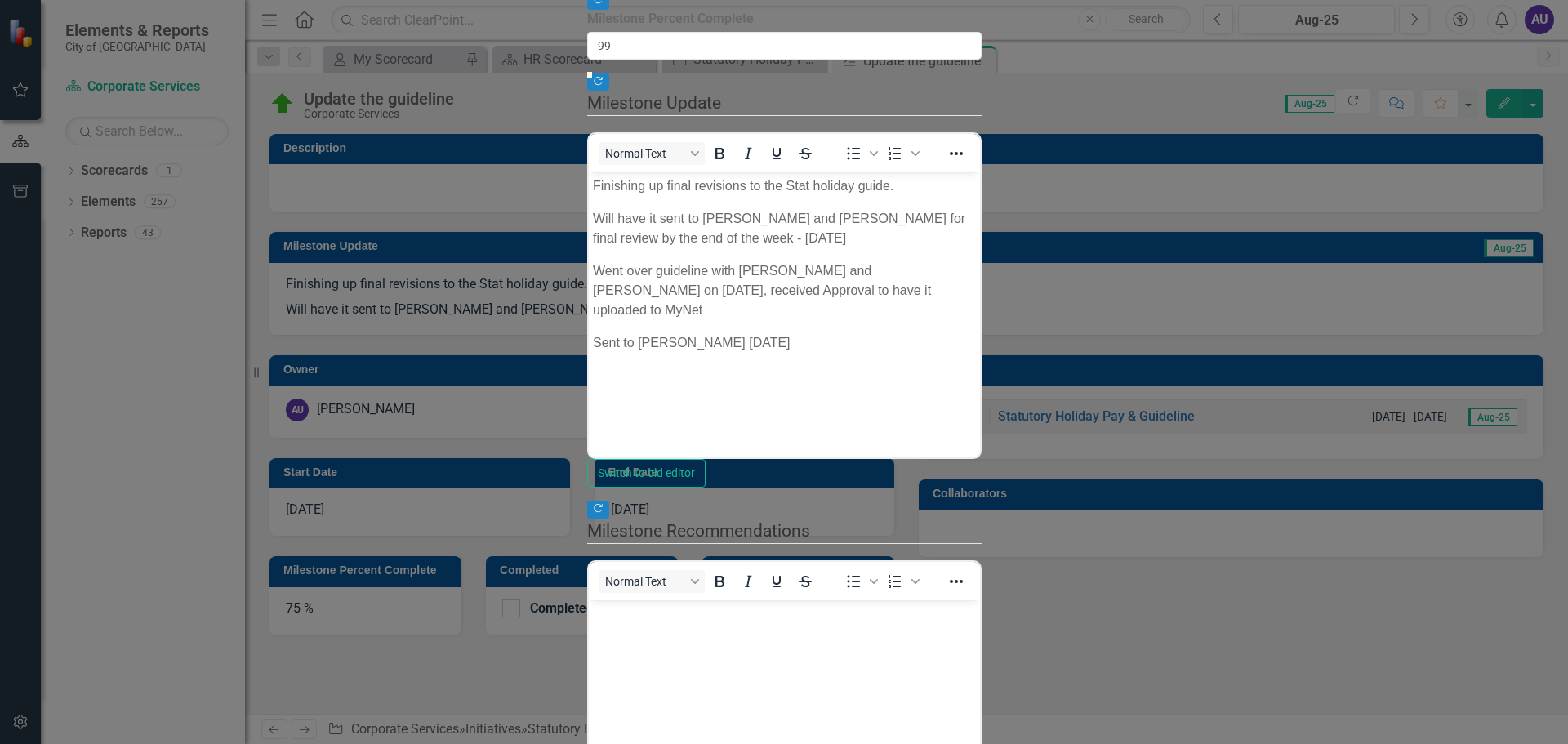
type input "100"
drag, startPoint x: 1318, startPoint y: 202, endPoint x: 1560, endPoint y: 206, distance: 242.0
click at [982, 206] on div ""Update" fields in ClearPoint are the fields that change from reporting period …" at bounding box center [785, 398] width 394 height 1034
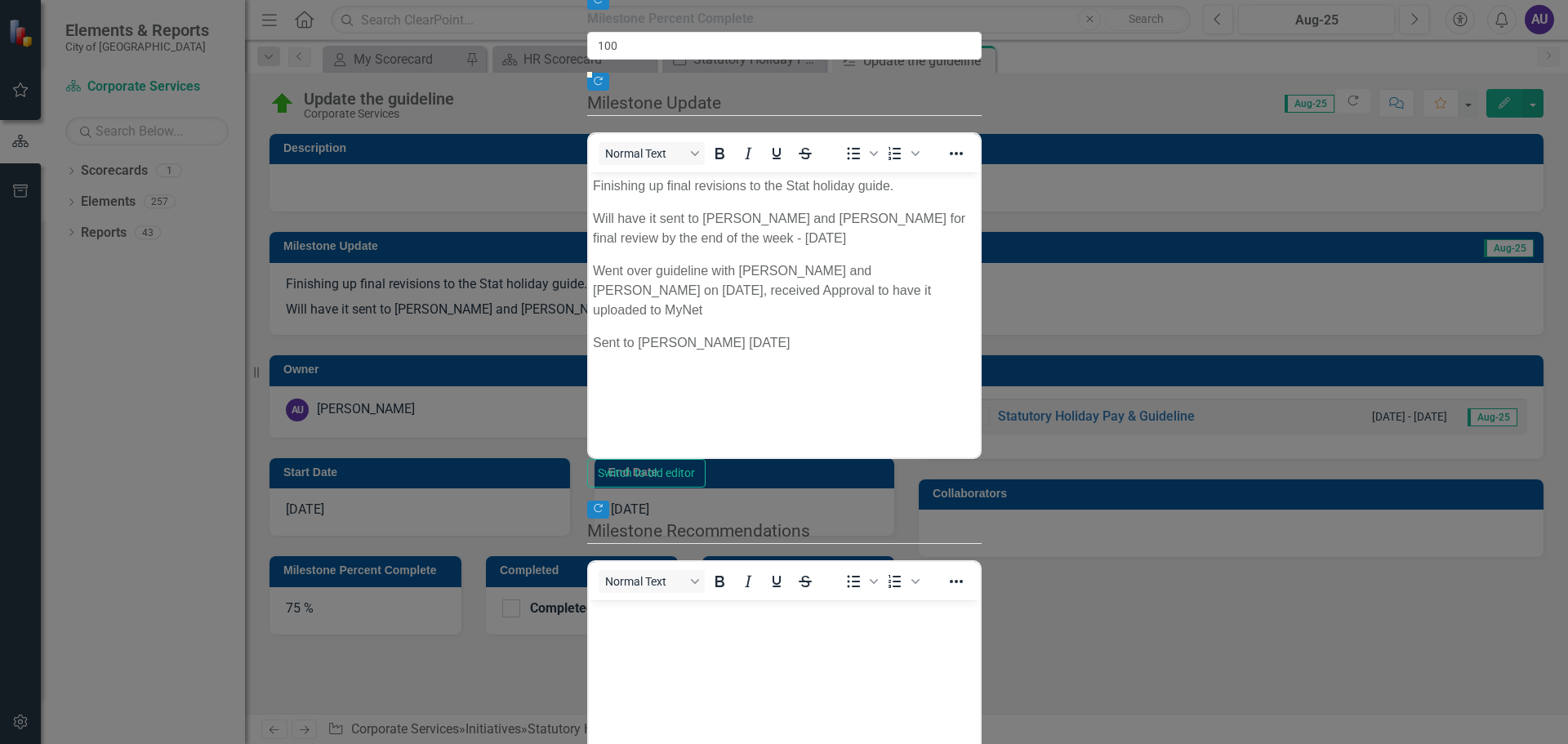
click at [940, 325] on body "Finishing up final revisions to the Stat holiday guide. Will have it sent to [P…" at bounding box center [783, 294] width 392 height 245
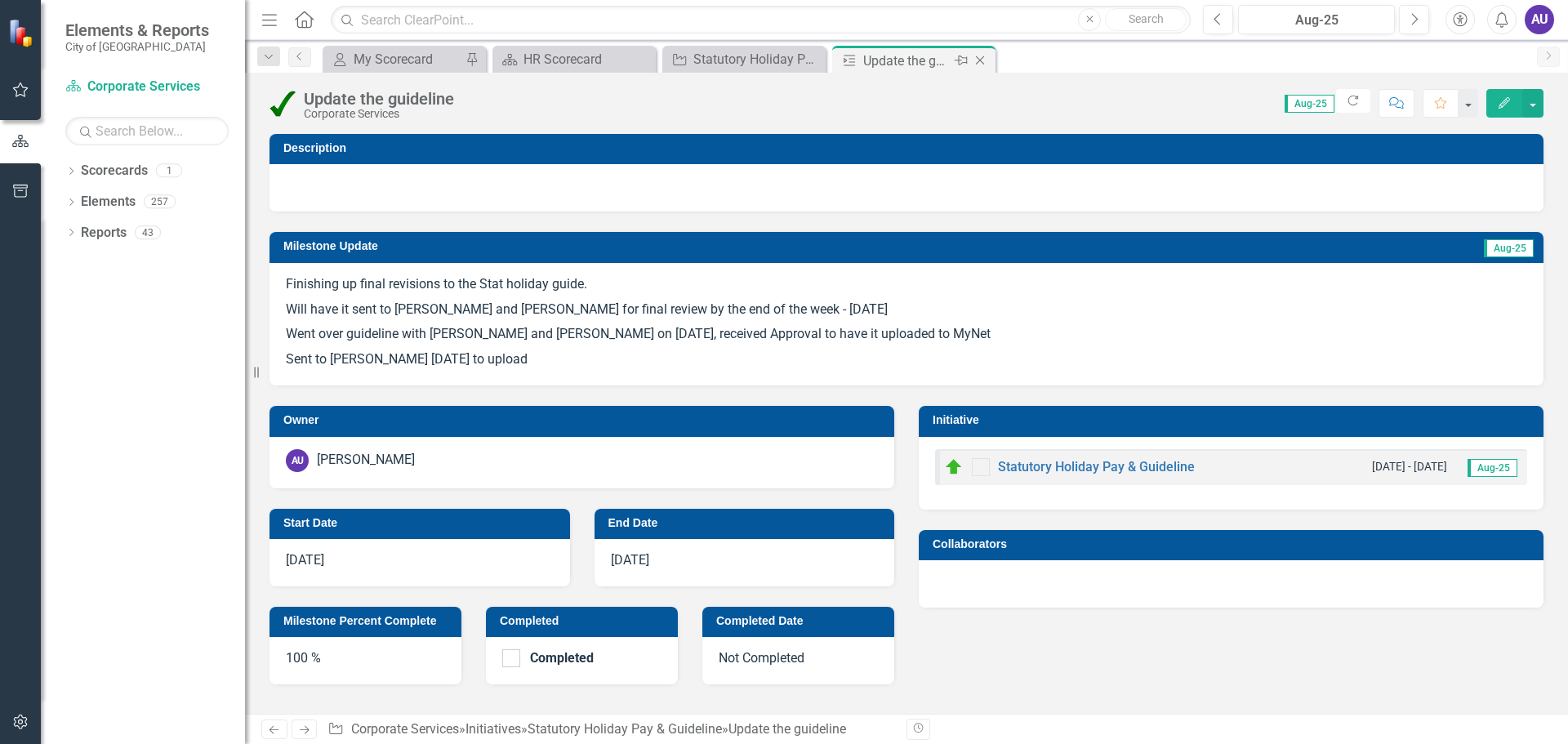
click at [977, 59] on icon "Close" at bounding box center [980, 59] width 16 height 13
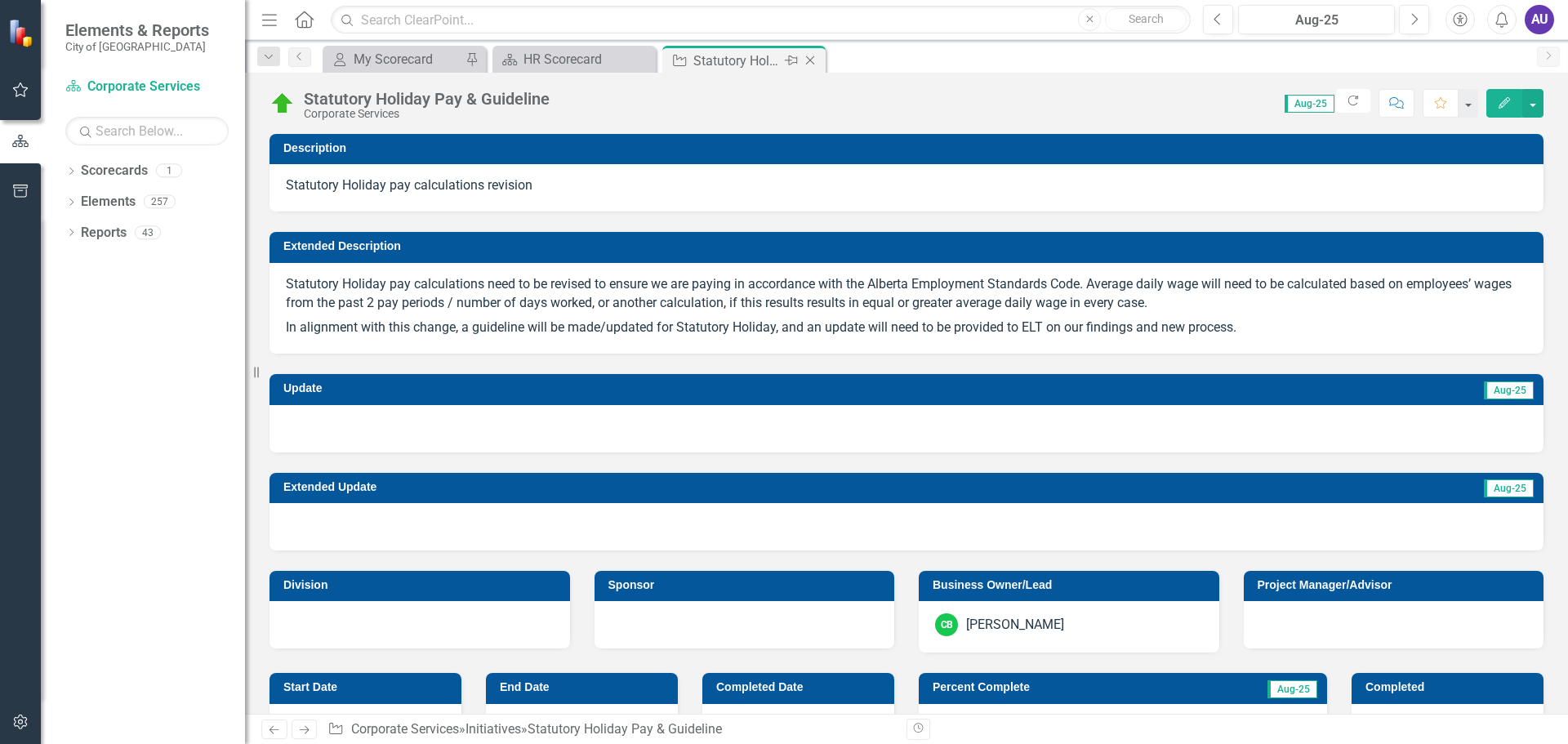
click at [810, 57] on icon "Close" at bounding box center [810, 59] width 16 height 13
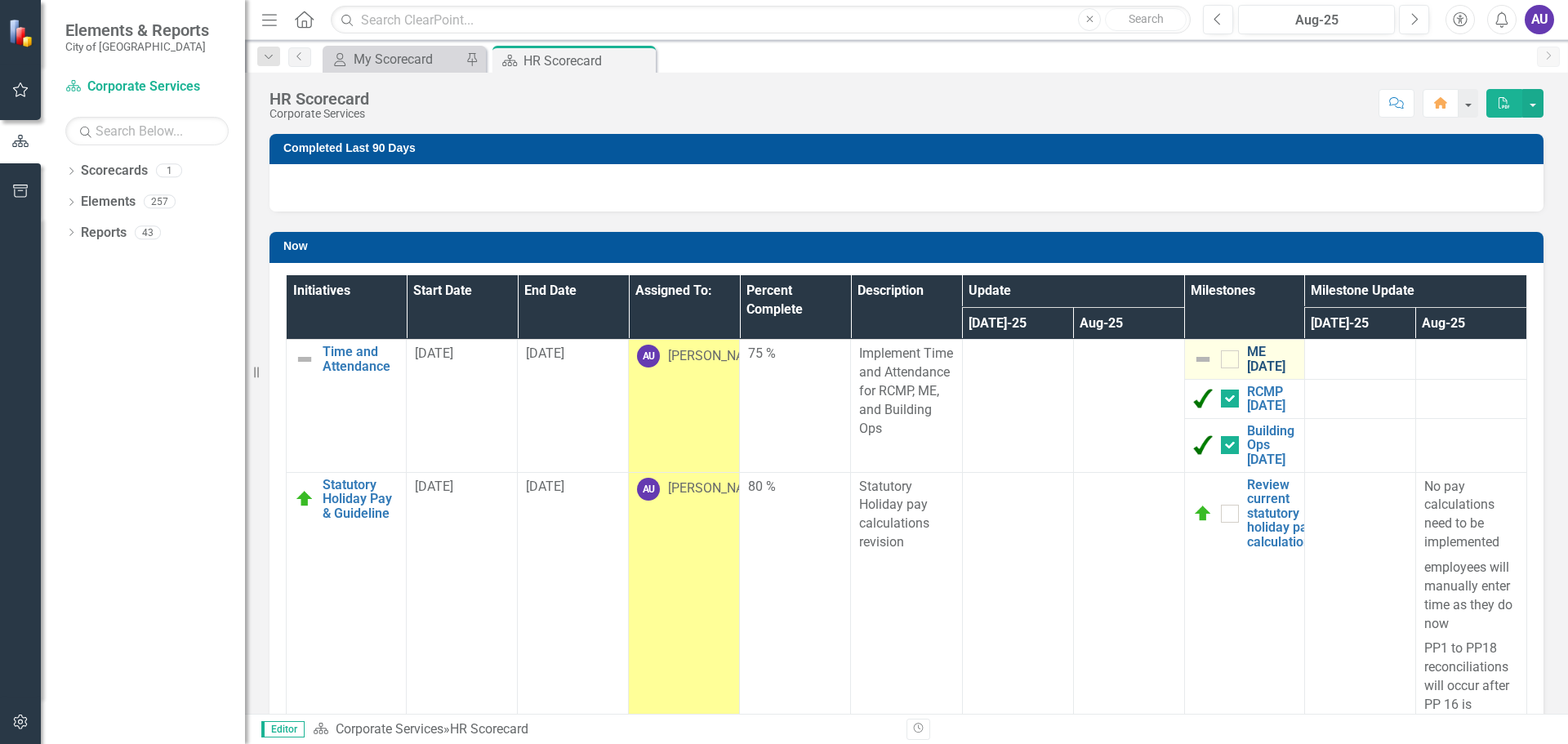
checkbox input "true"
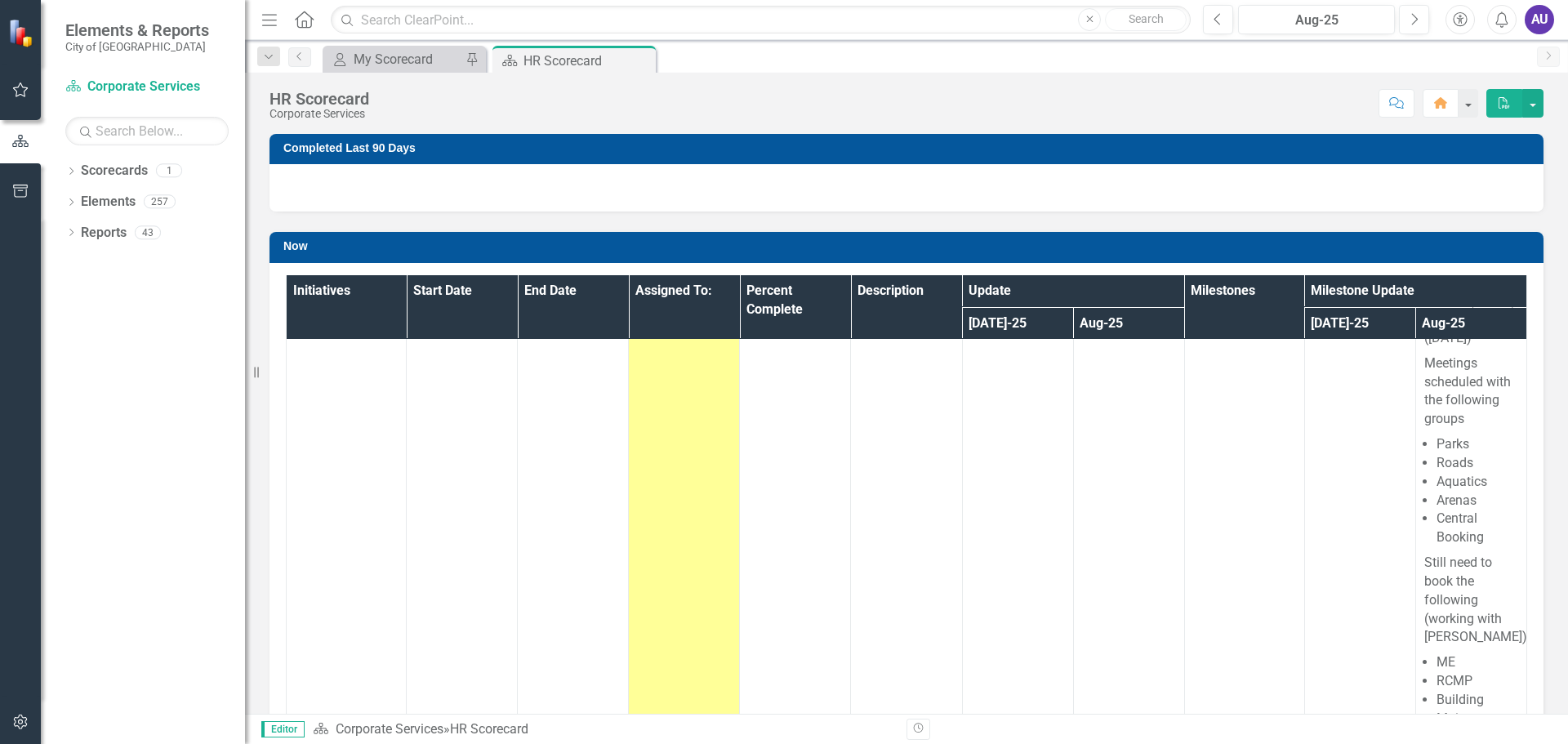
scroll to position [735, 0]
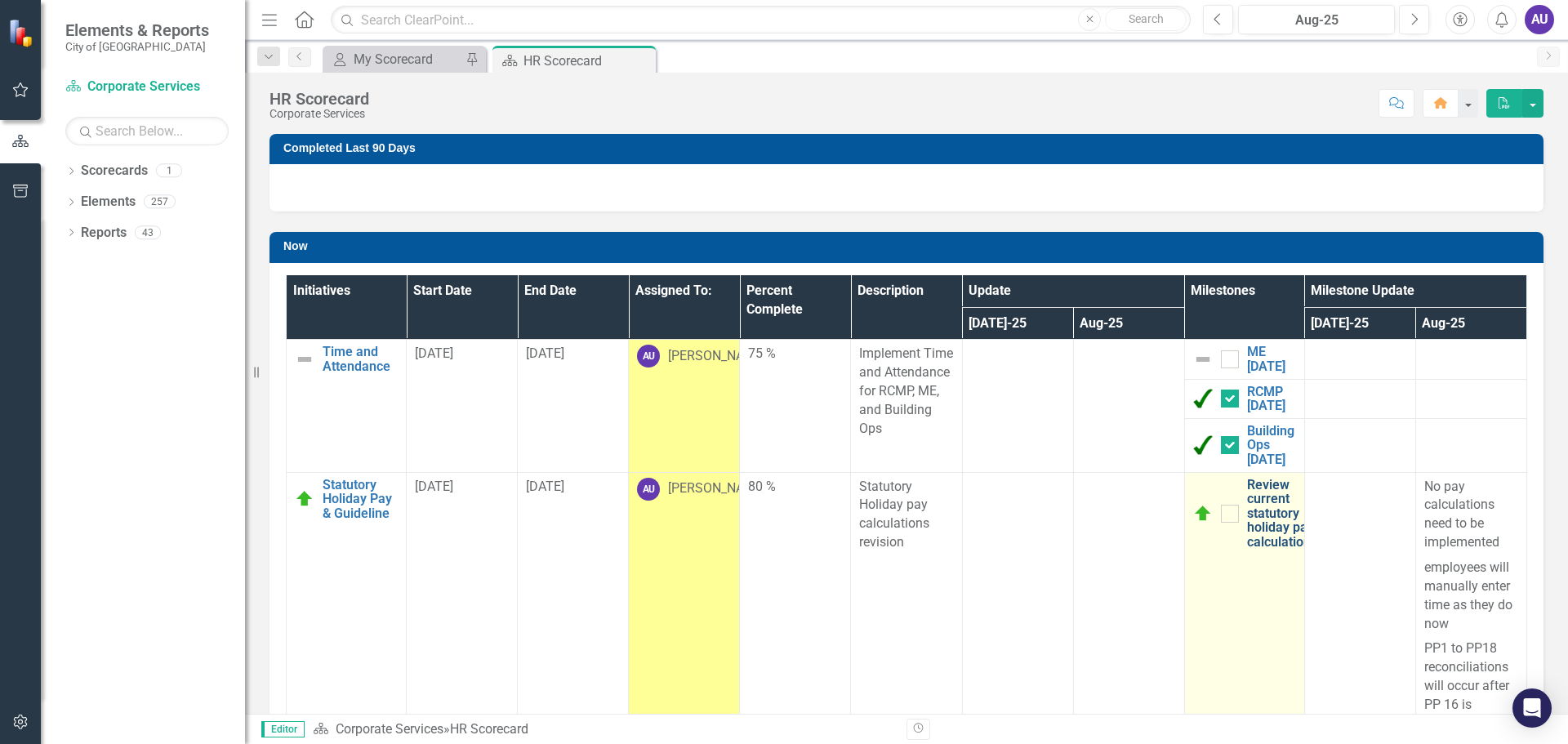
click at [1247, 522] on link "Review current statutory holiday pay calculations" at bounding box center [1282, 513] width 70 height 72
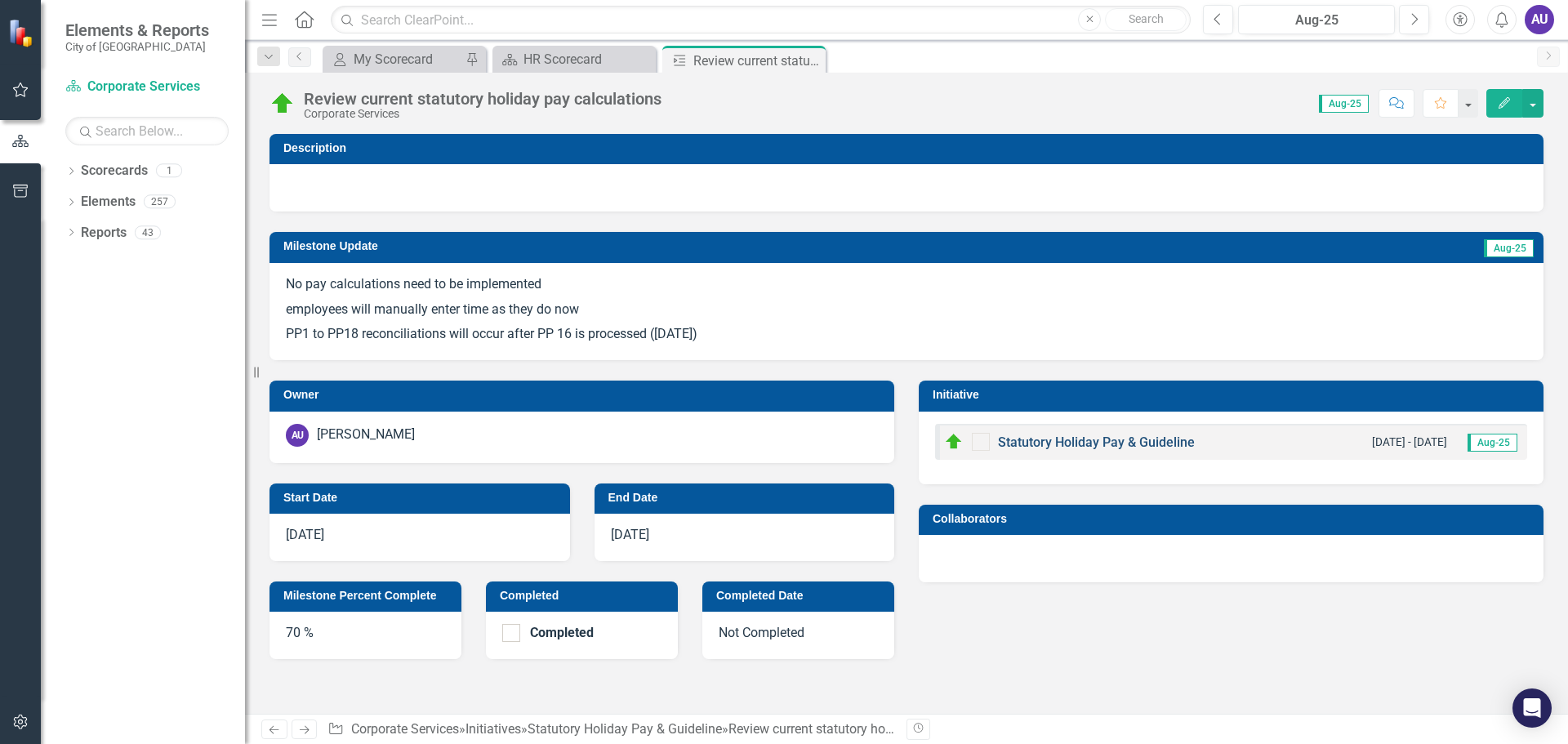
click at [1089, 440] on link "Statutory Holiday Pay & Guideline" at bounding box center [1096, 442] width 197 height 16
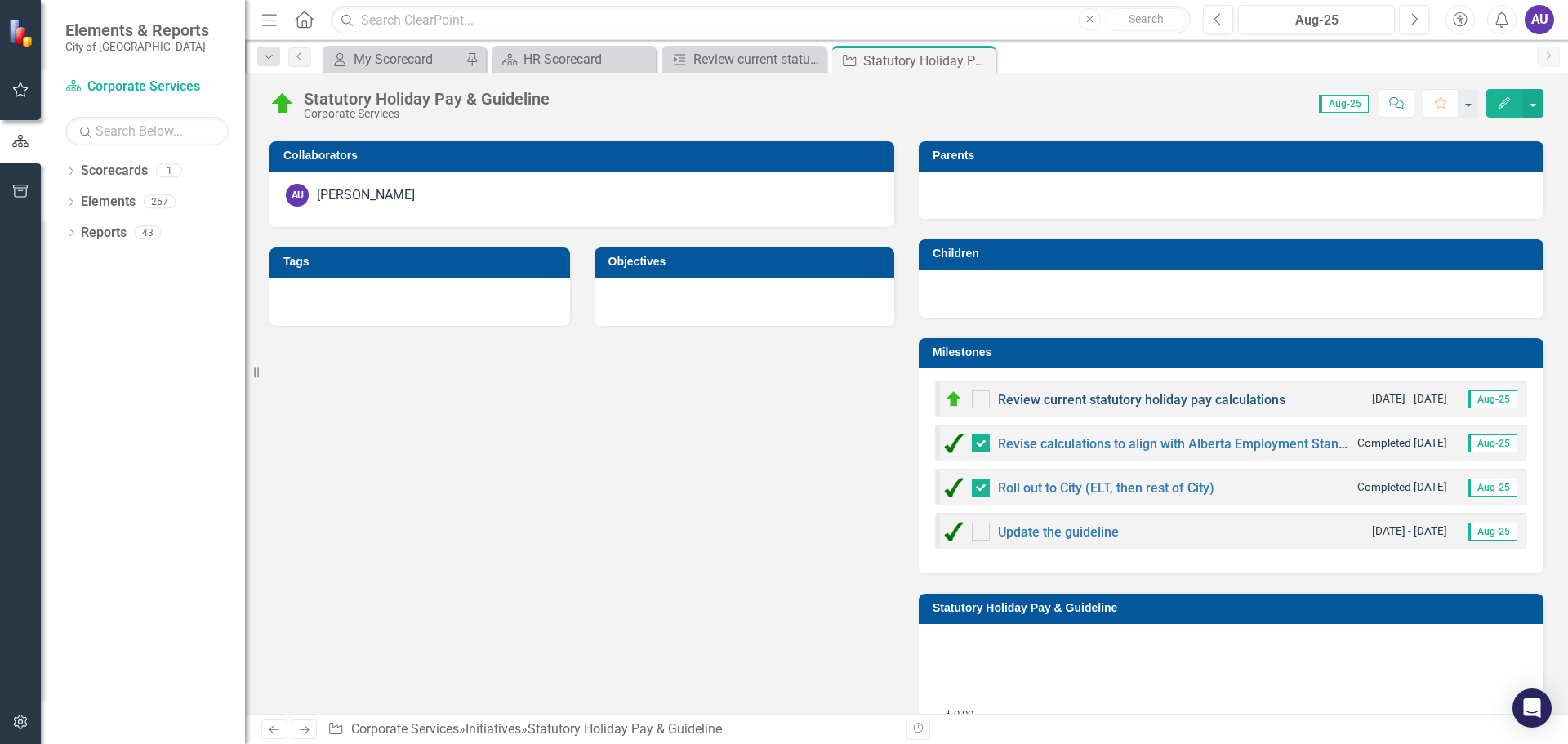
scroll to position [653, 0]
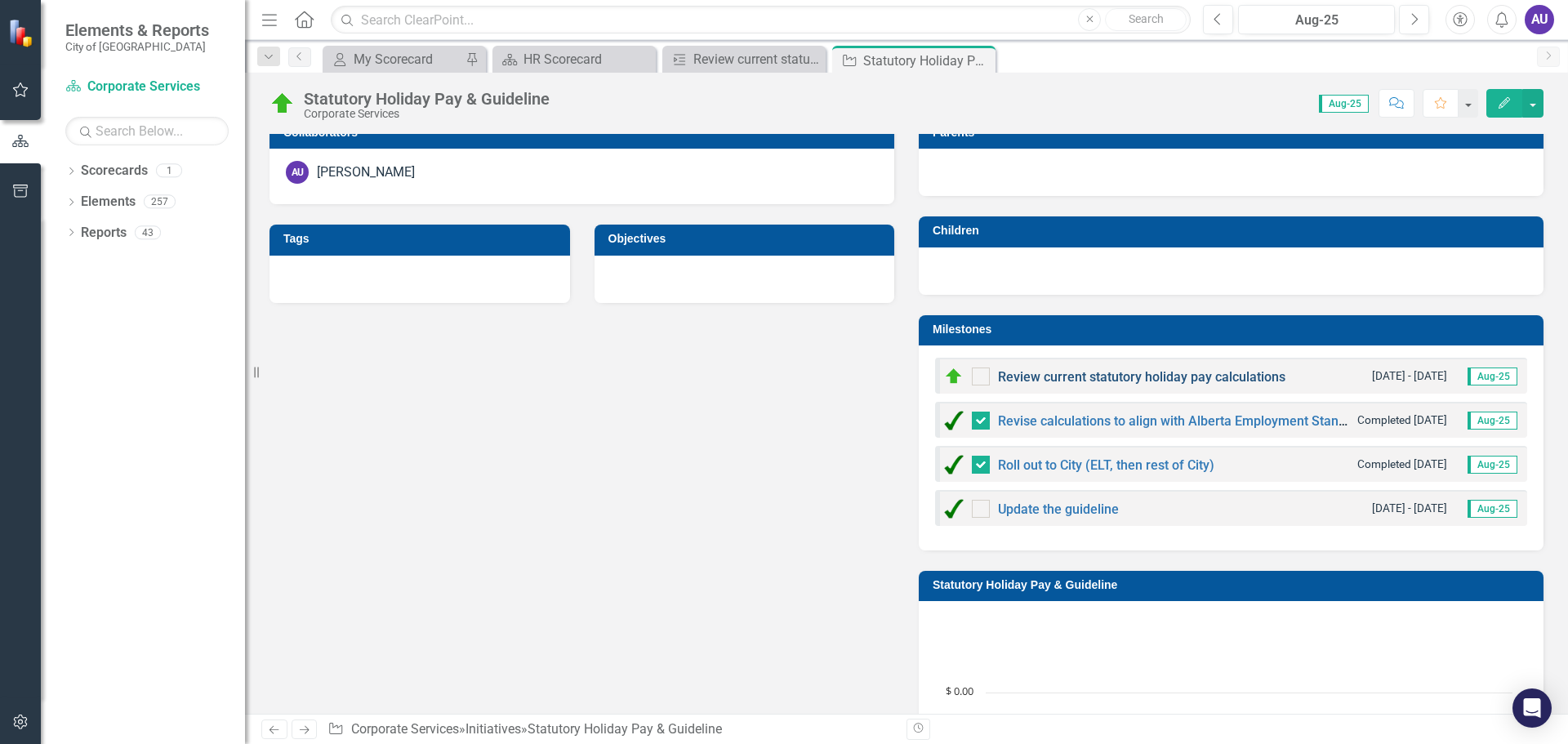
click at [1043, 375] on link "Review current statutory holiday pay calculations" at bounding box center [1142, 376] width 287 height 16
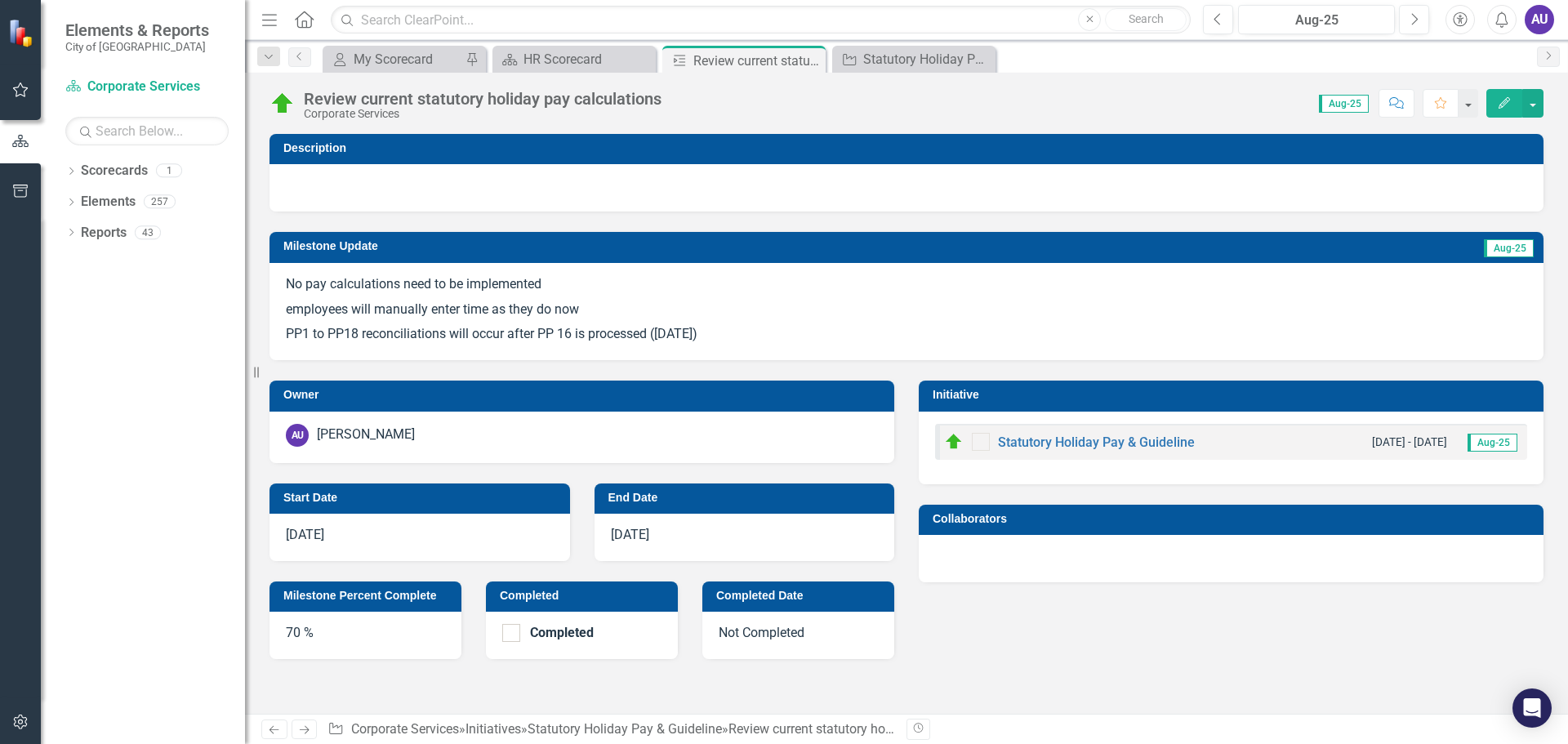
click at [332, 100] on div "Review current statutory holiday pay calculations" at bounding box center [483, 99] width 358 height 18
click at [1496, 102] on button "Edit" at bounding box center [1505, 103] width 36 height 29
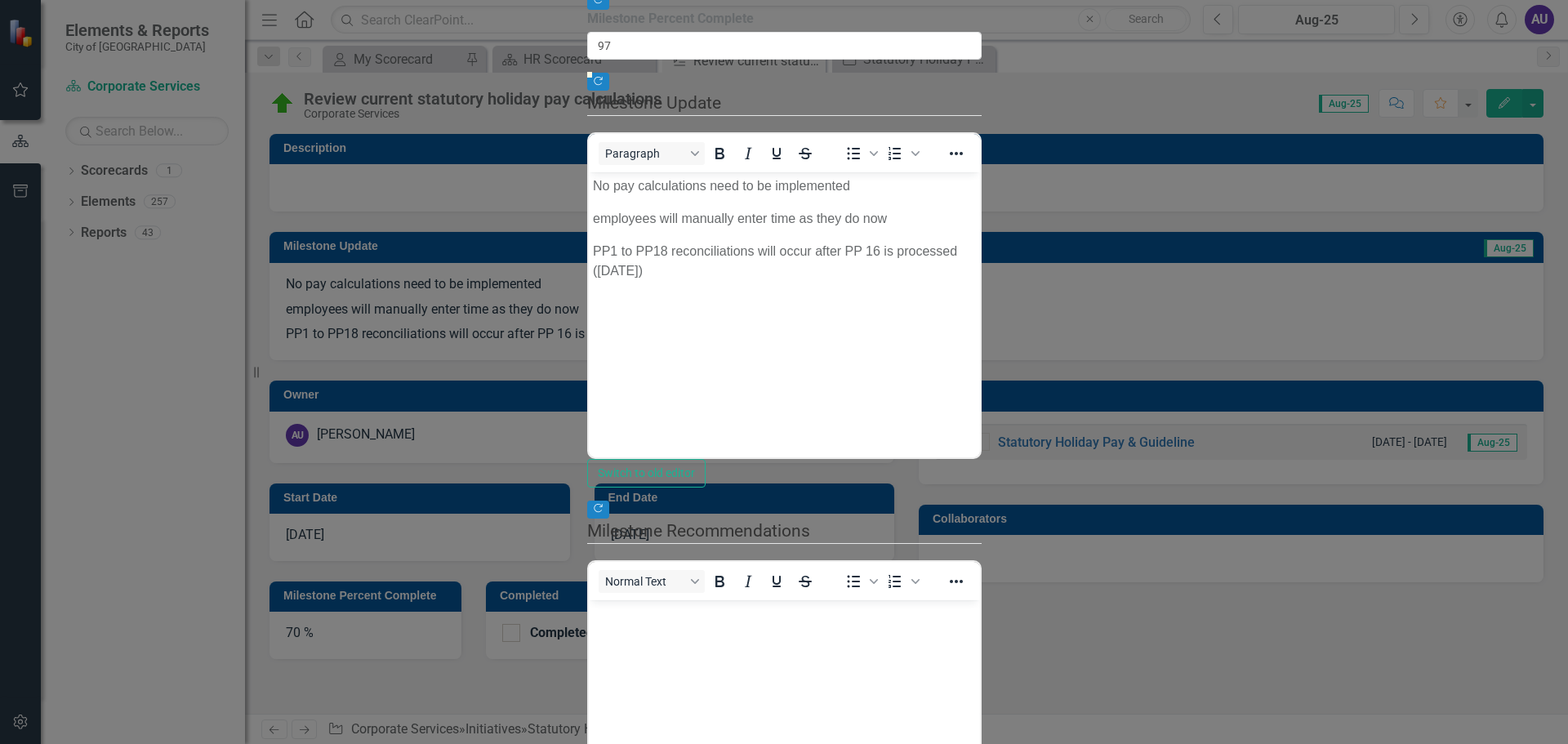
type input "100"
drag, startPoint x: 1214, startPoint y: 202, endPoint x: 1544, endPoint y: 209, distance: 330.1
click at [982, 209] on div ""Update" fields in ClearPoint are the fields that change from reporting period …" at bounding box center [785, 398] width 394 height 1034
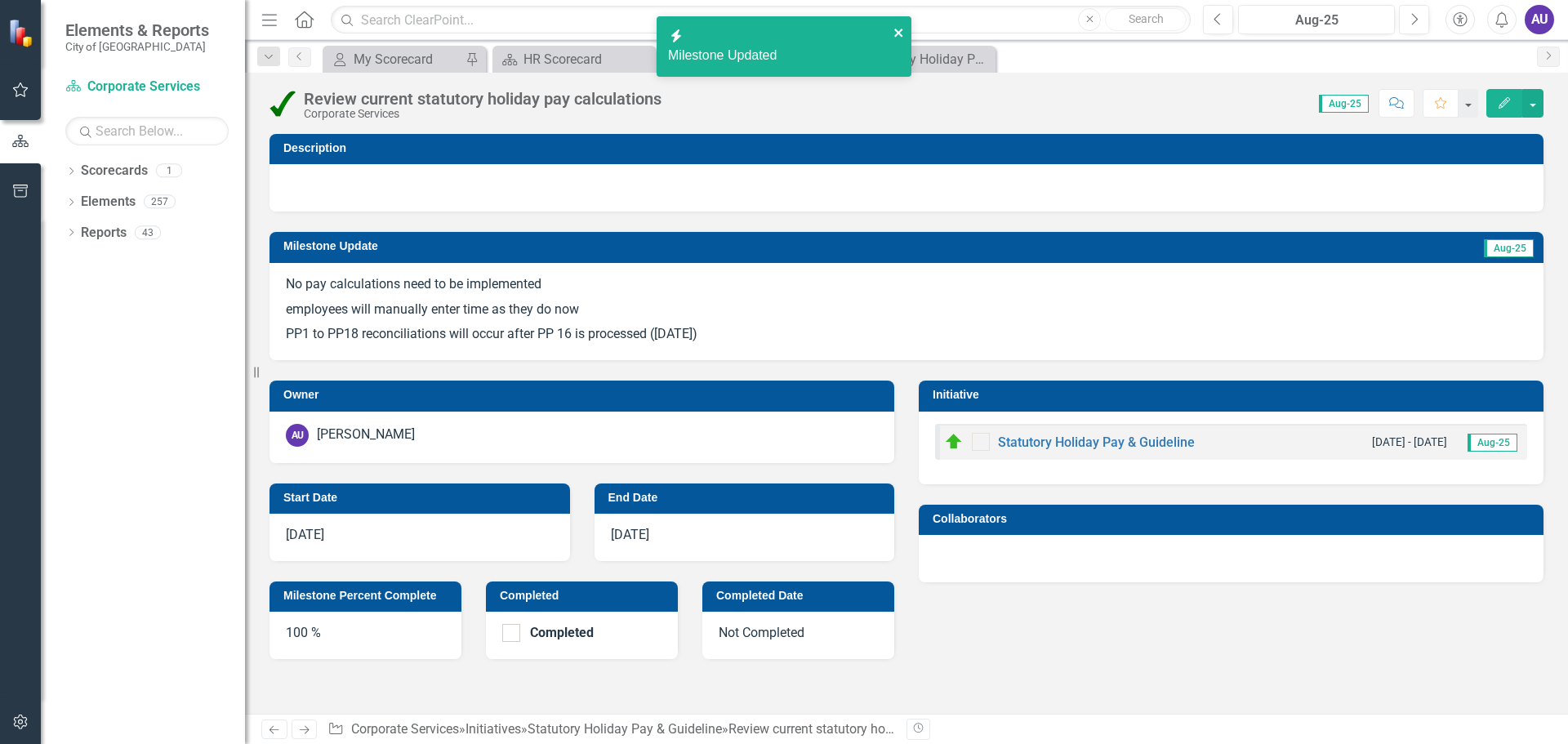
click at [899, 33] on icon "close" at bounding box center [898, 33] width 8 height 8
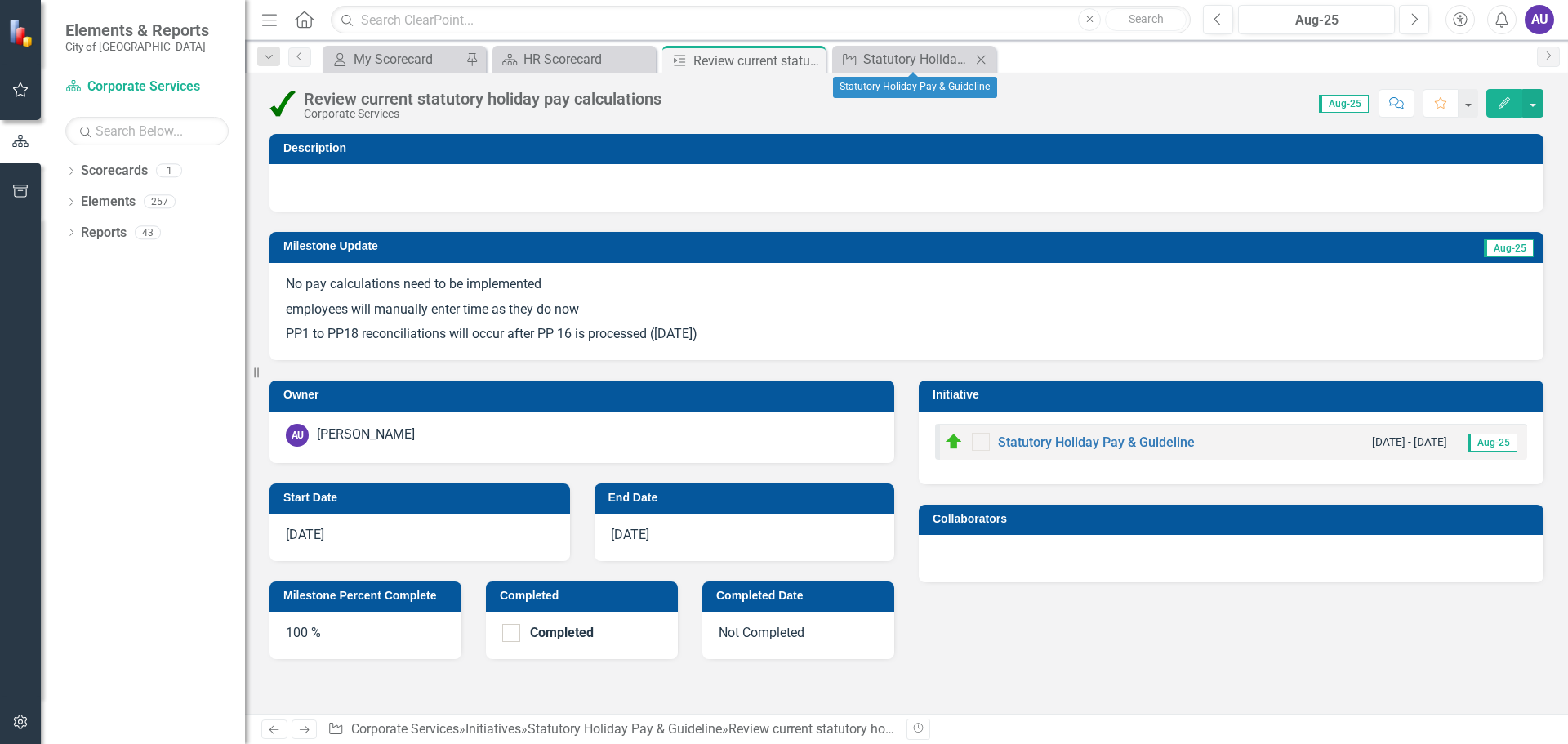
click at [982, 57] on icon "Close" at bounding box center [981, 59] width 16 height 13
click at [811, 58] on icon "Close" at bounding box center [810, 59] width 16 height 13
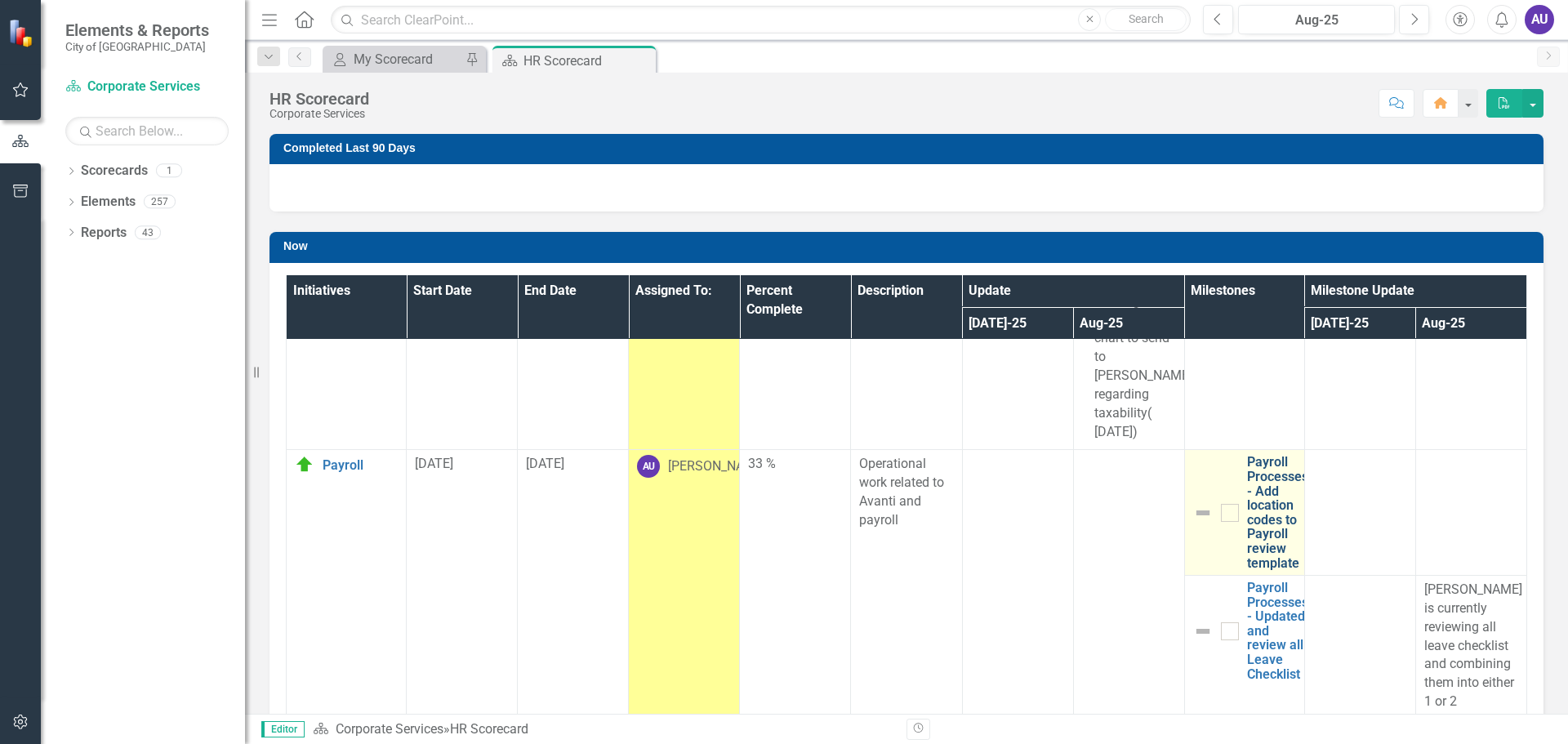
scroll to position [1877, 0]
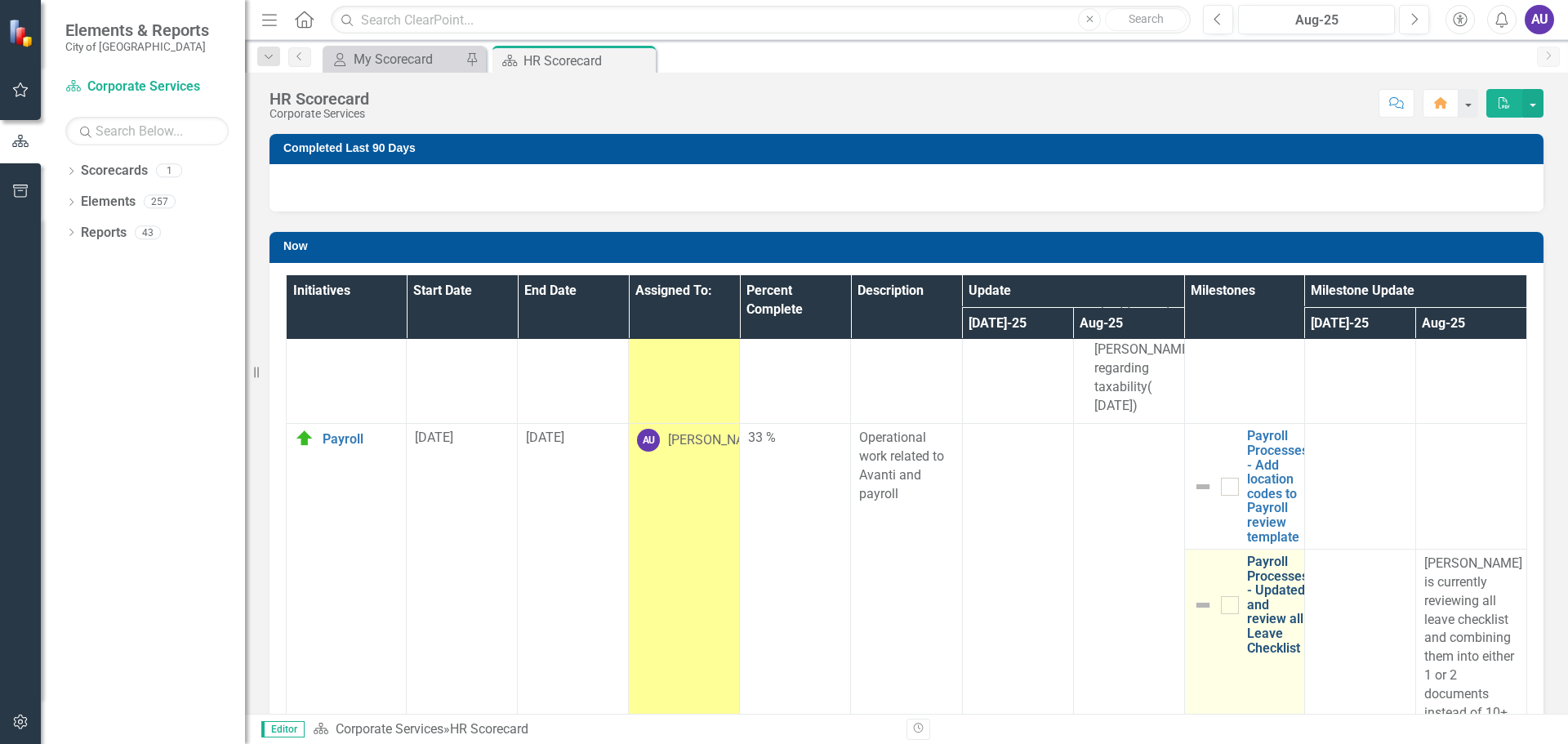
click at [1255, 560] on link "Payroll Processes - Updated and review all Leave Checklist" at bounding box center [1278, 604] width 61 height 100
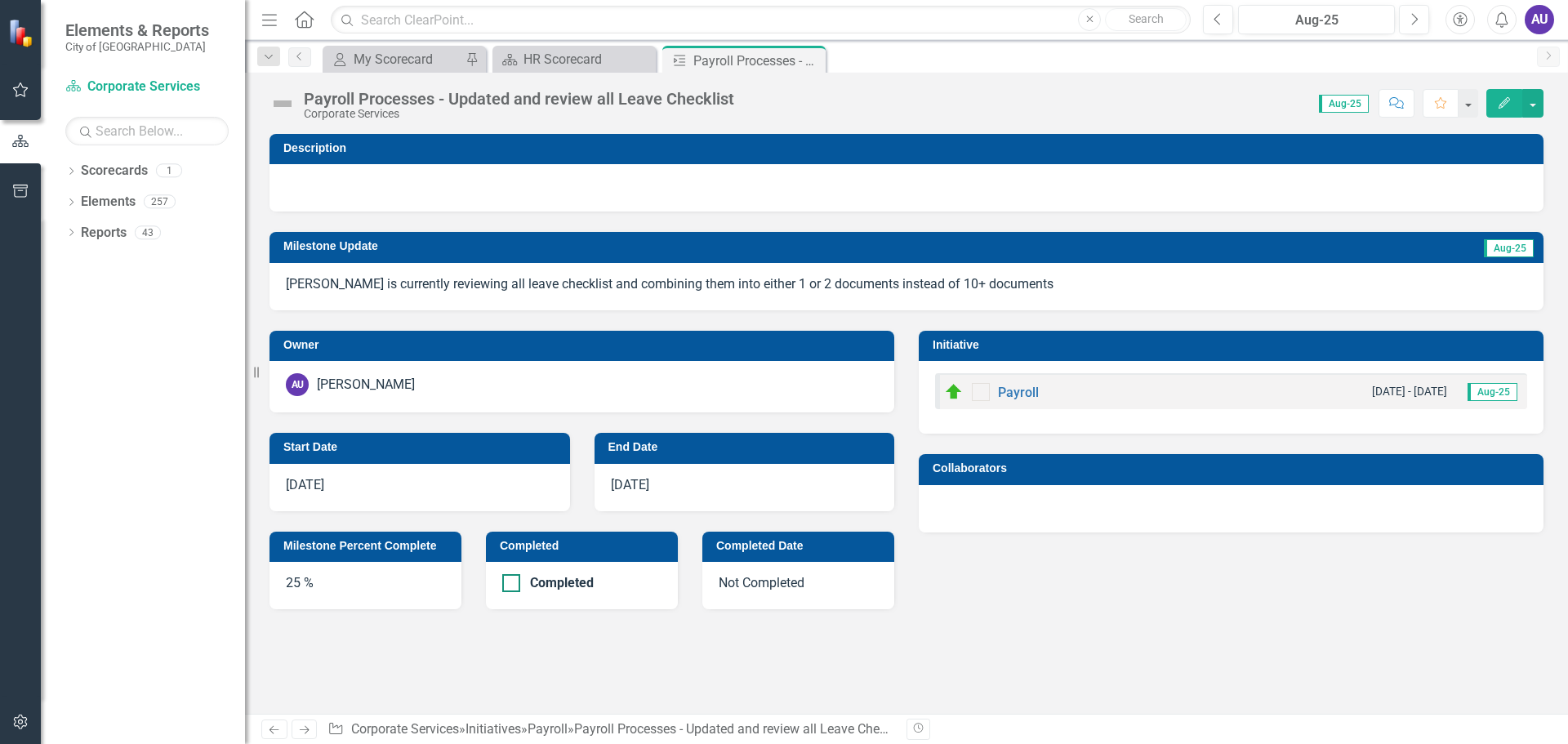
click at [510, 583] on input "Completed" at bounding box center [507, 579] width 11 height 11
checkbox input "true"
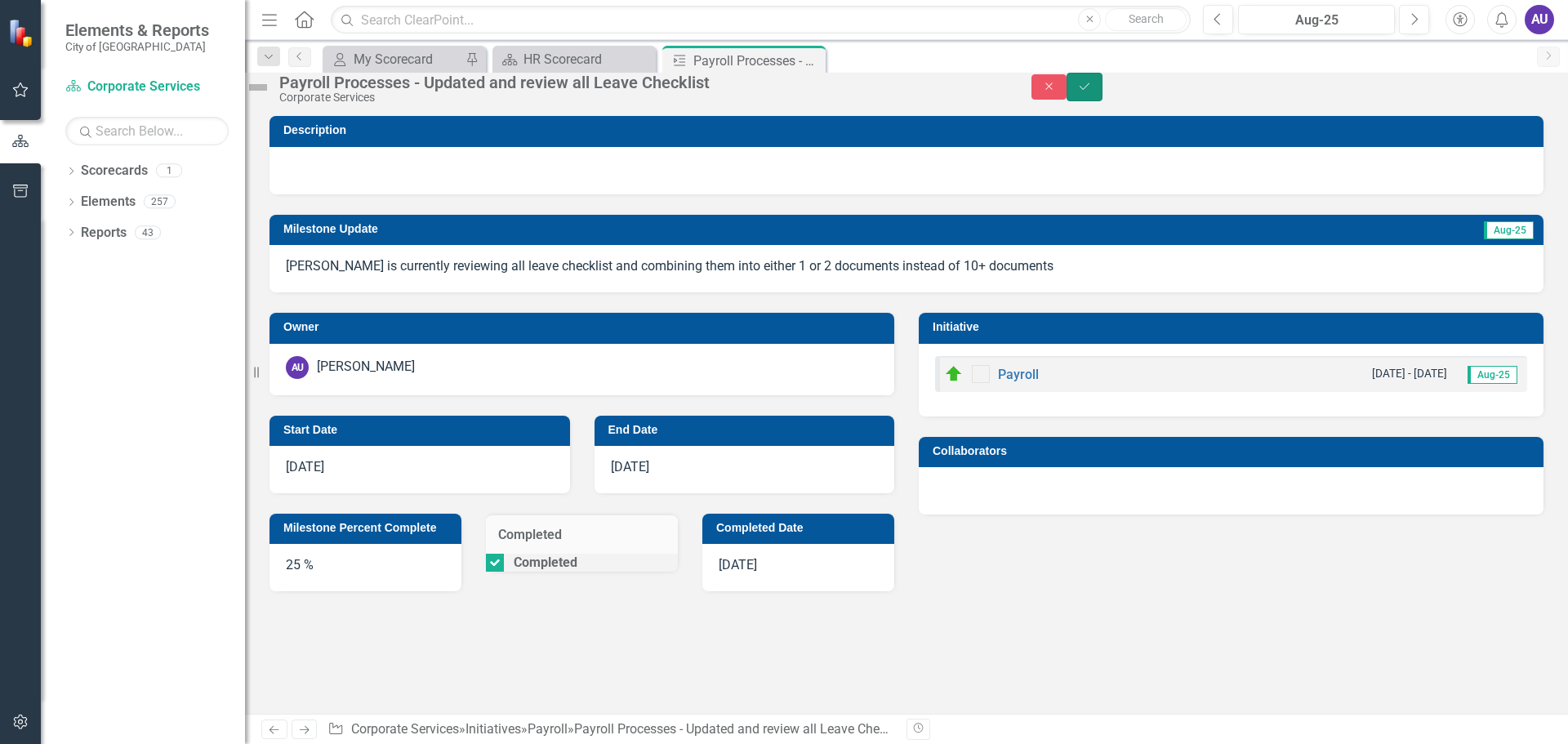
click at [1103, 98] on button "Save" at bounding box center [1084, 86] width 36 height 29
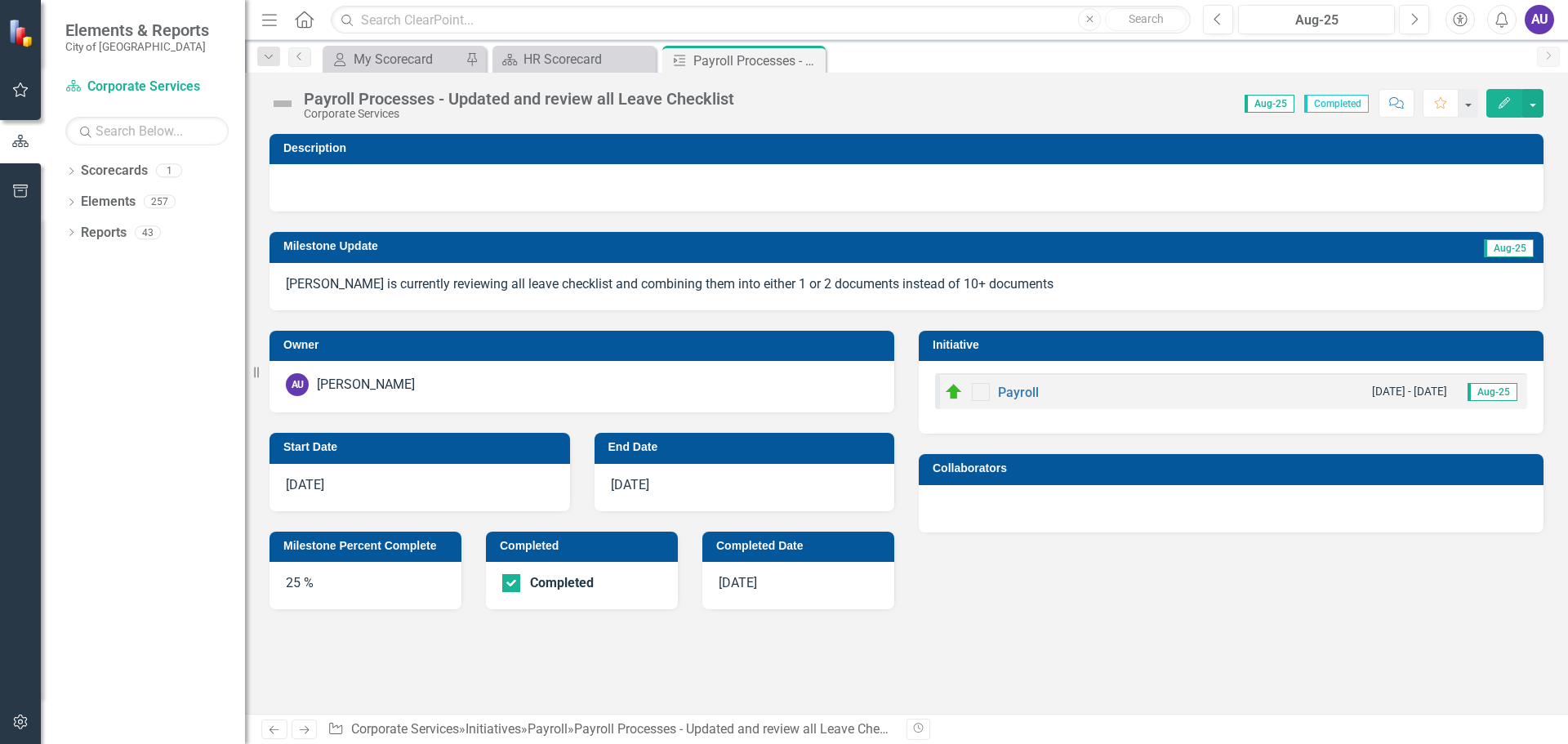
click at [1500, 109] on button "Edit" at bounding box center [1505, 103] width 36 height 29
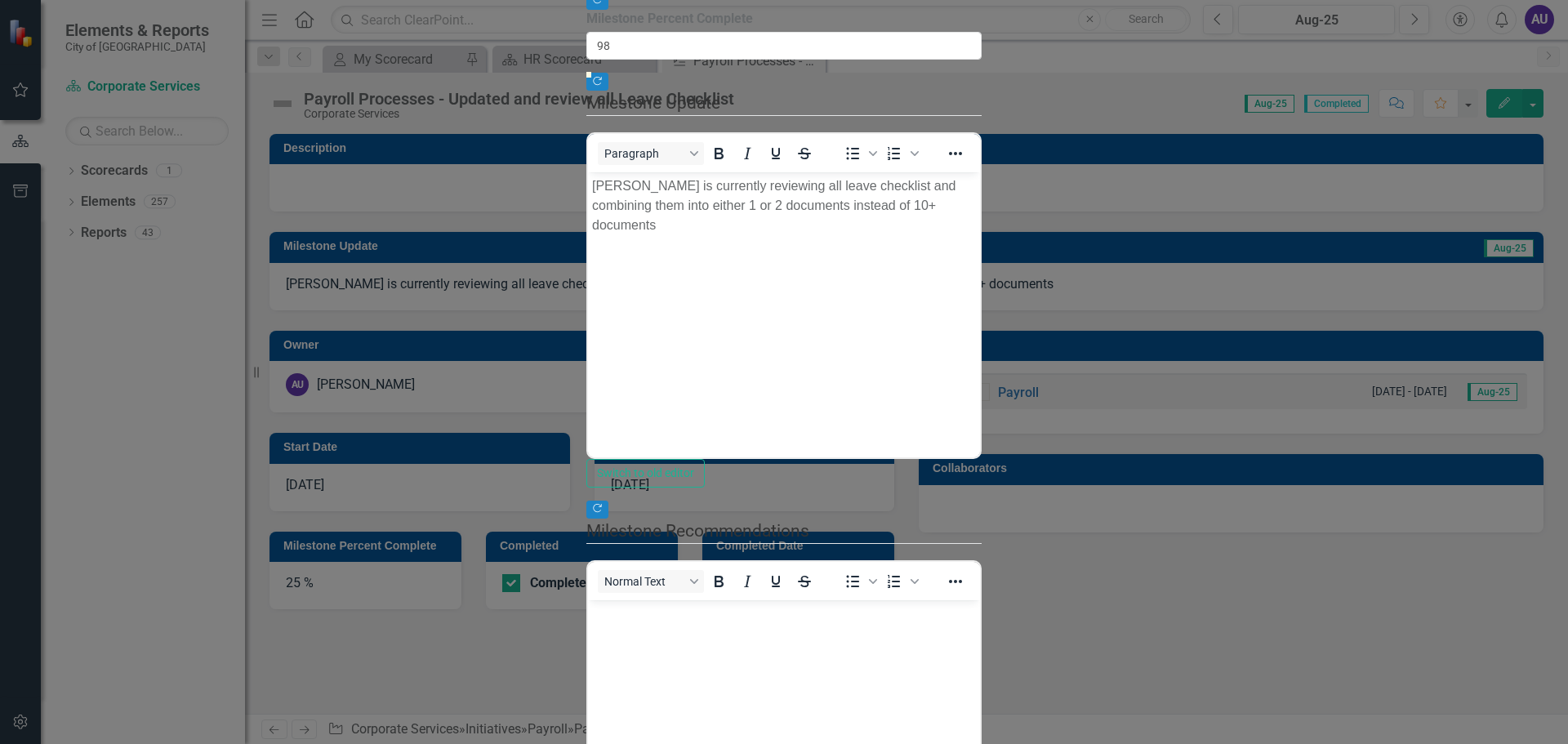
type input "100"
drag, startPoint x: 733, startPoint y: 202, endPoint x: 1538, endPoint y: 208, distance: 805.0
click at [880, 218] on body "[PERSON_NAME] is currently reviewing all leave checklist and combining them int…" at bounding box center [784, 294] width 392 height 245
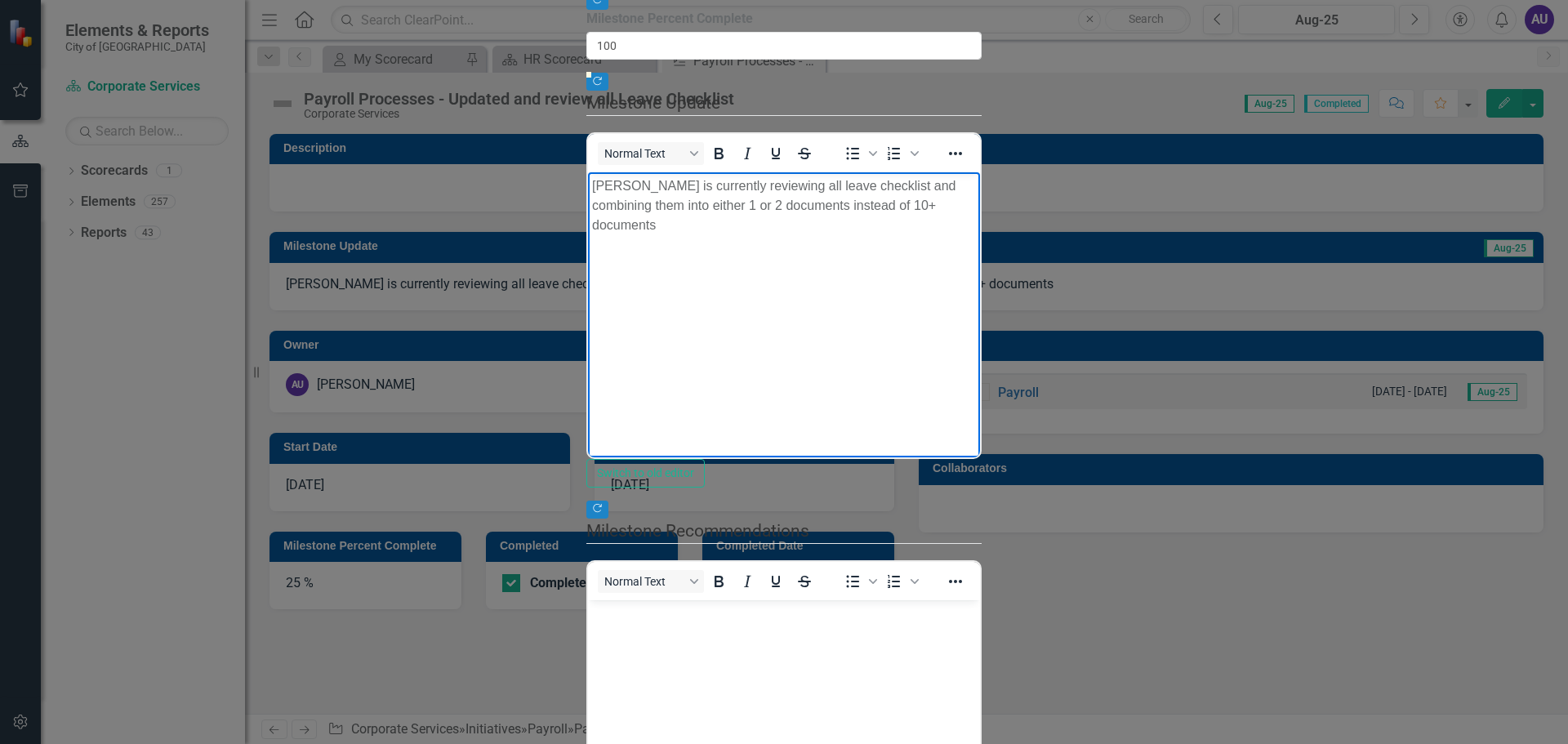
click at [975, 183] on p "[PERSON_NAME] is currently reviewing all leave checklist and combining them int…" at bounding box center [783, 205] width 384 height 58
drag, startPoint x: 1079, startPoint y: 184, endPoint x: 1014, endPoint y: 188, distance: 65.1
click at [975, 188] on p "[PERSON_NAME] is currently reviewing all leave checklist and combining them int…" at bounding box center [783, 205] width 384 height 58
click at [975, 183] on p "Shanti is currently reviewing all leave checklist and combining them into less …" at bounding box center [783, 196] width 384 height 40
click at [975, 177] on p "Shanti is currently reviewing all leave checklist and combining them into less …" at bounding box center [783, 196] width 384 height 40
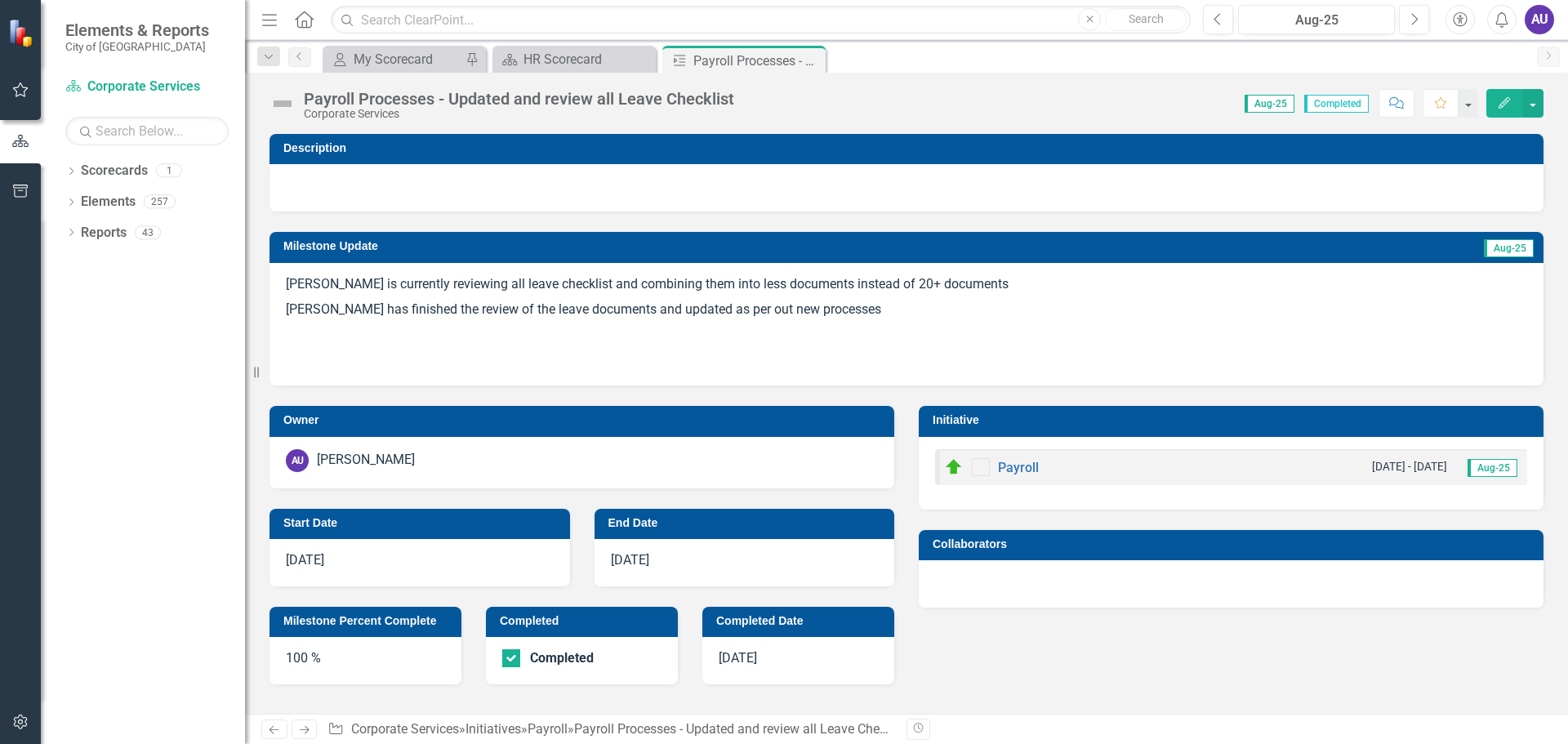
click at [360, 102] on div "Payroll Processes - Updated and review all Leave Checklist" at bounding box center [519, 99] width 430 height 18
click at [1510, 97] on icon "Edit" at bounding box center [1505, 103] width 15 height 12
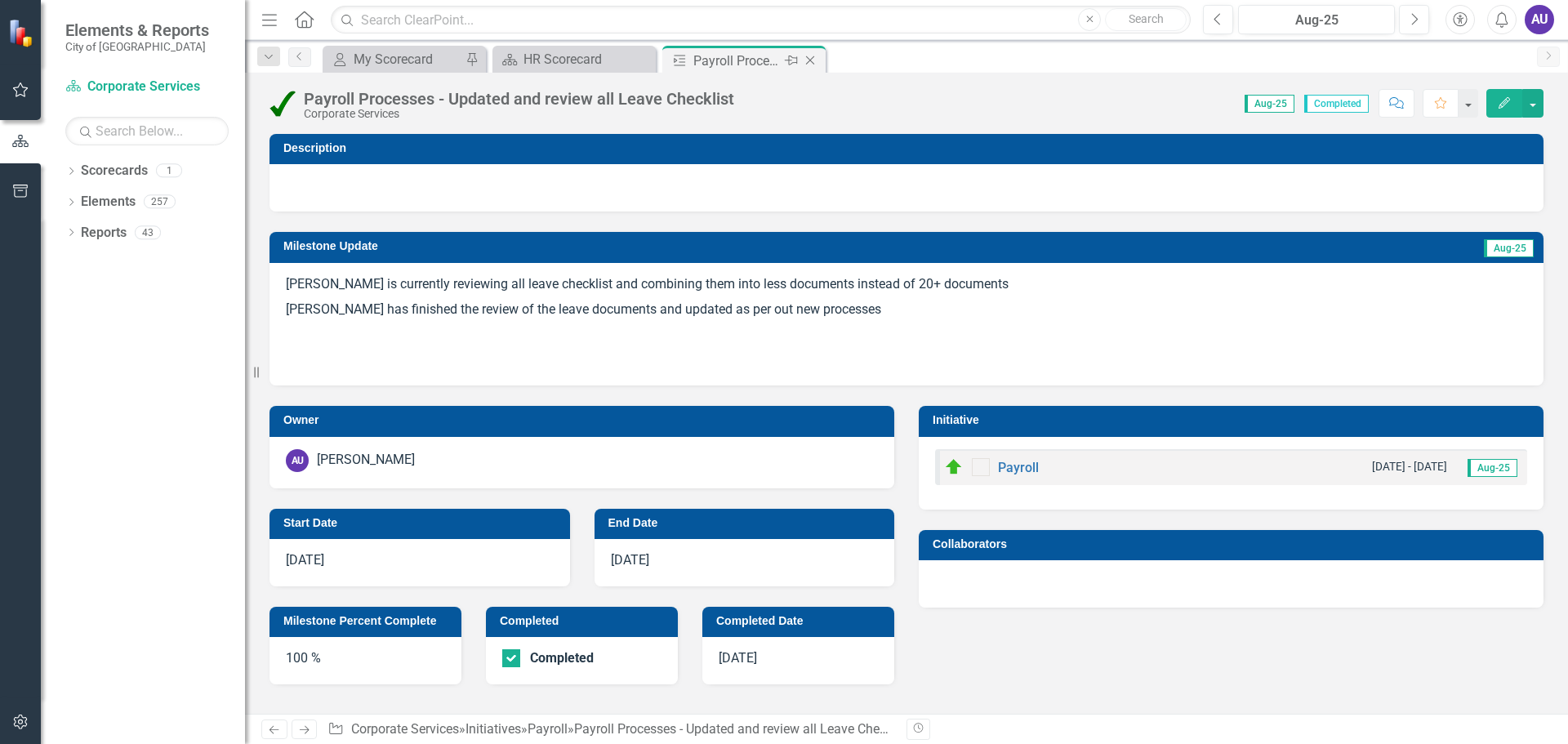
click at [815, 56] on icon at bounding box center [810, 60] width 9 height 9
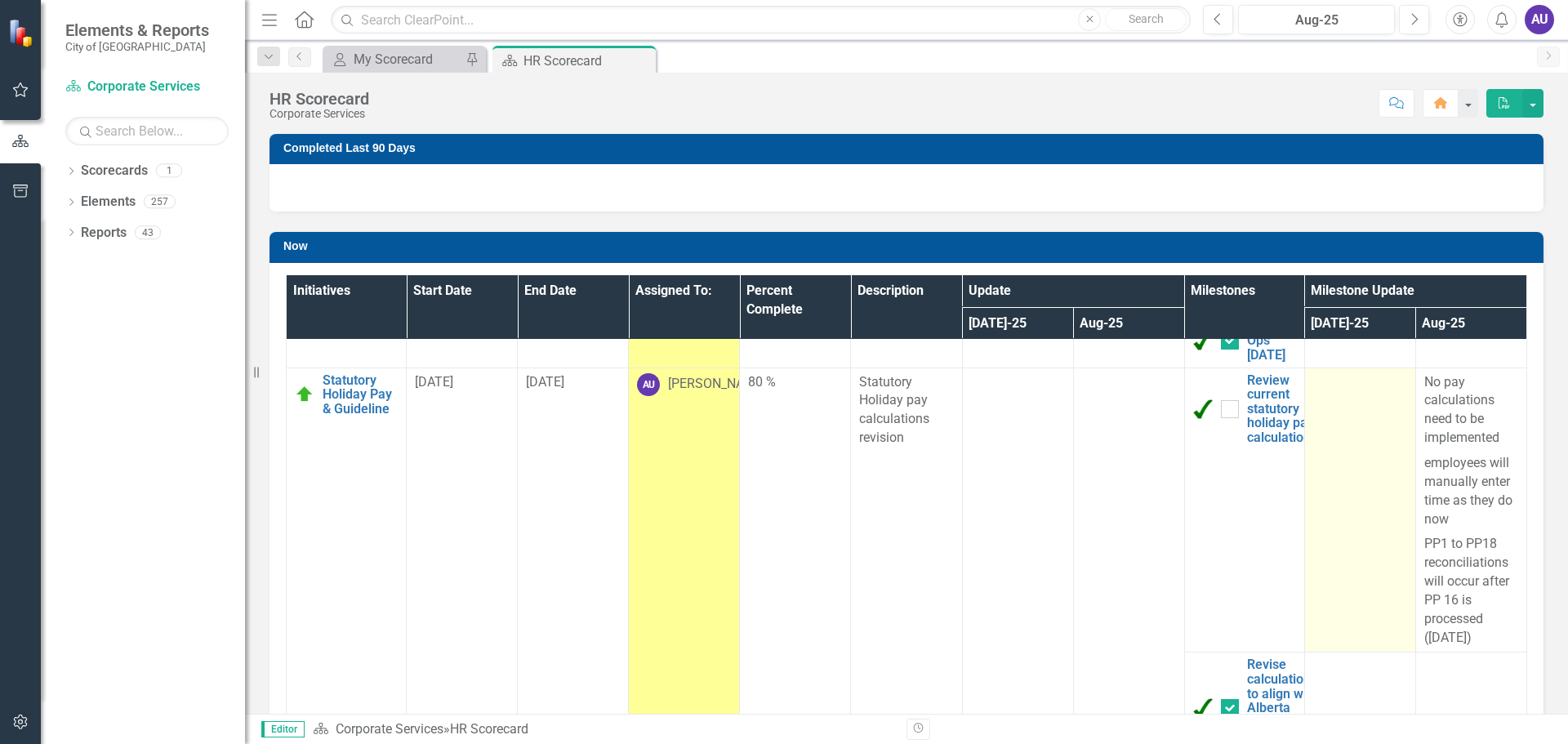
checkbox input "true"
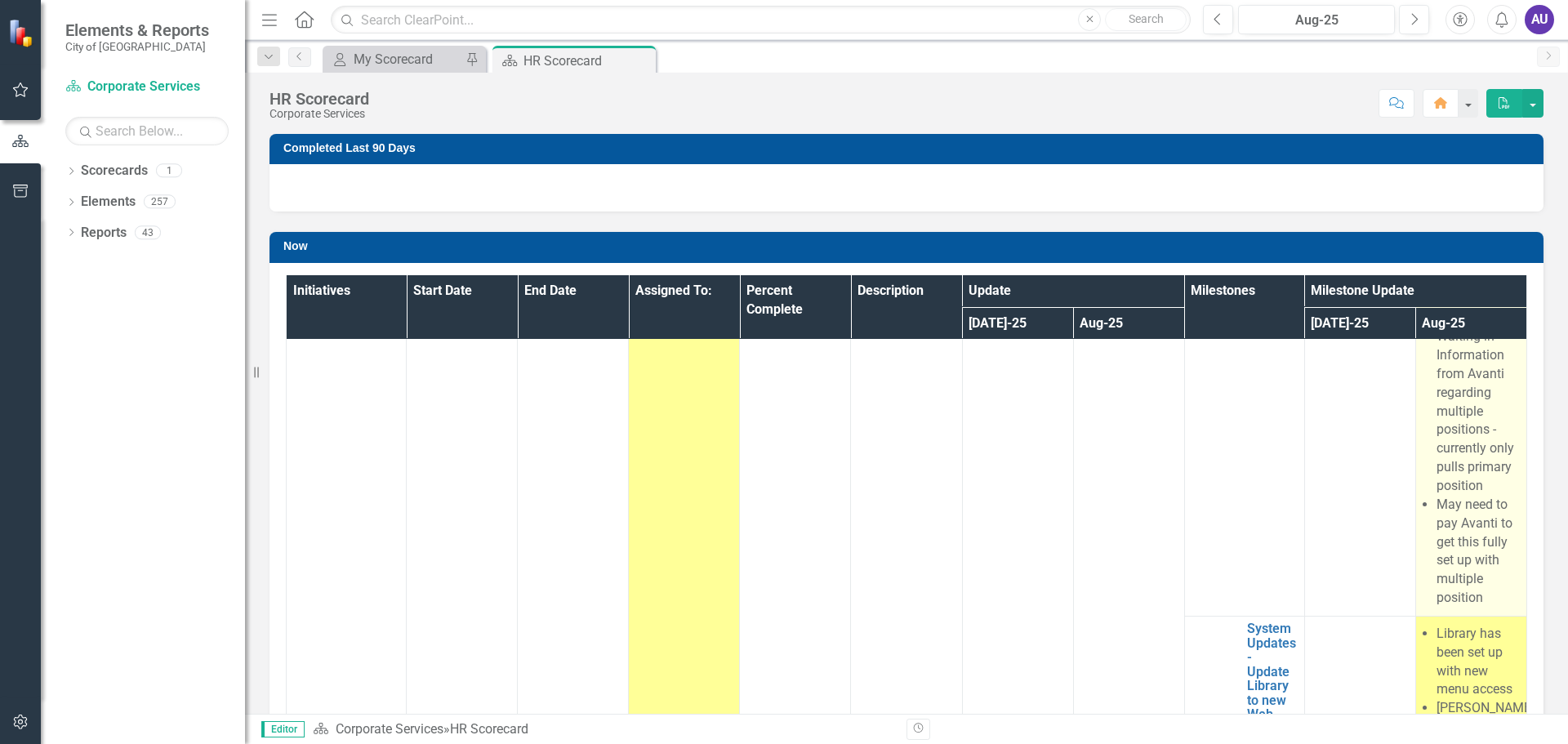
scroll to position [3199, 0]
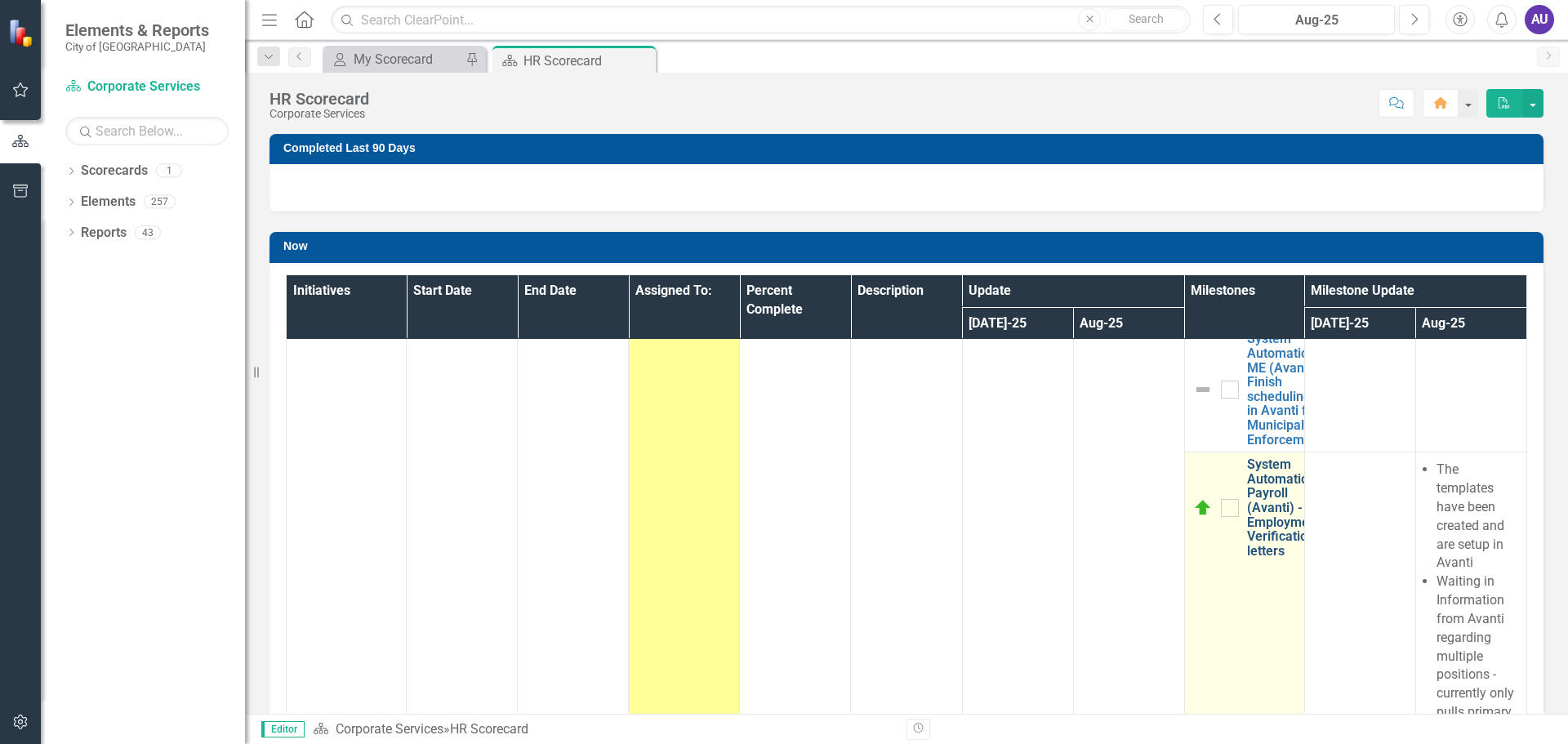
click at [1251, 474] on link "System Automation Payroll (Avanti) - Employment Verification letters" at bounding box center [1284, 506] width 73 height 100
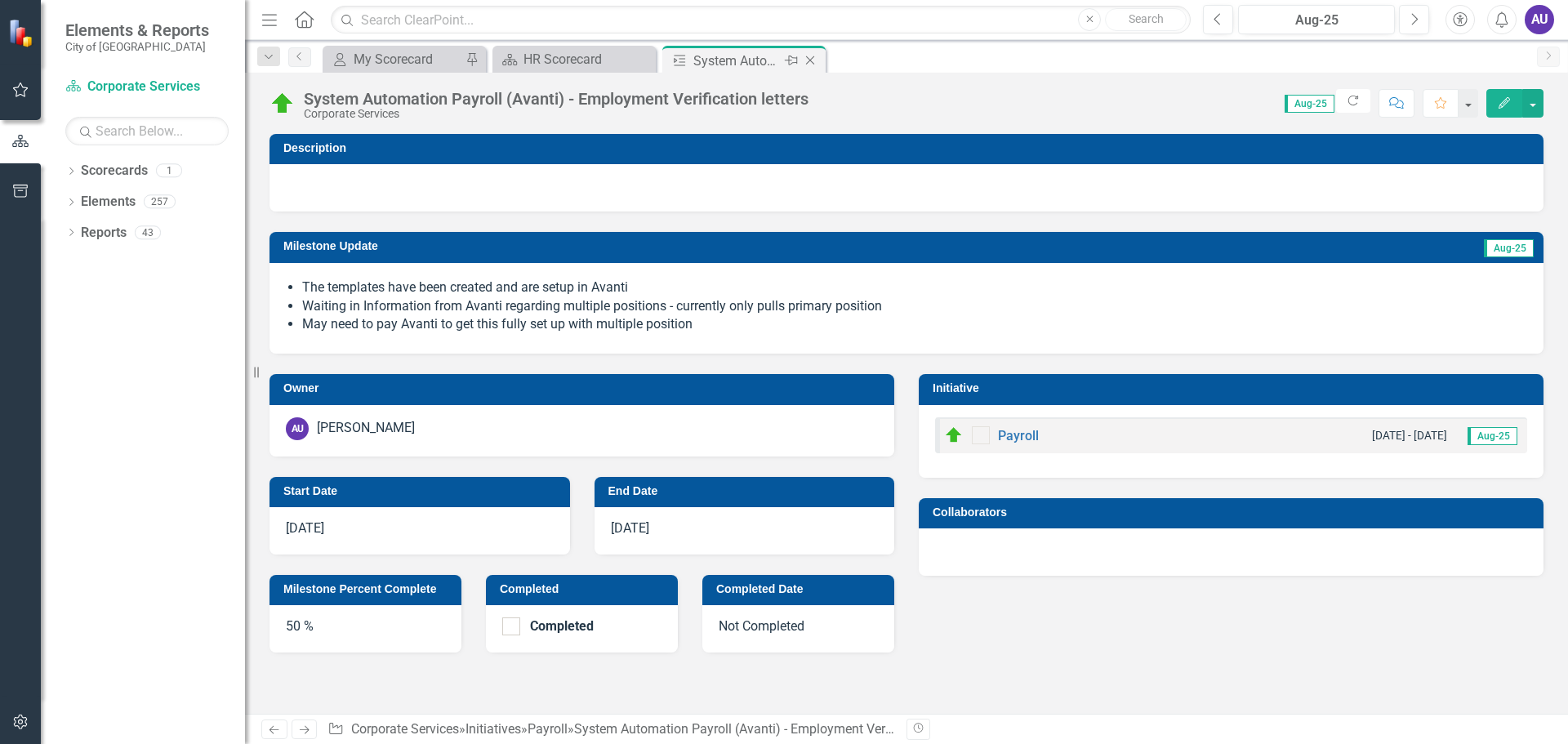
click at [809, 58] on icon "Close" at bounding box center [810, 59] width 16 height 13
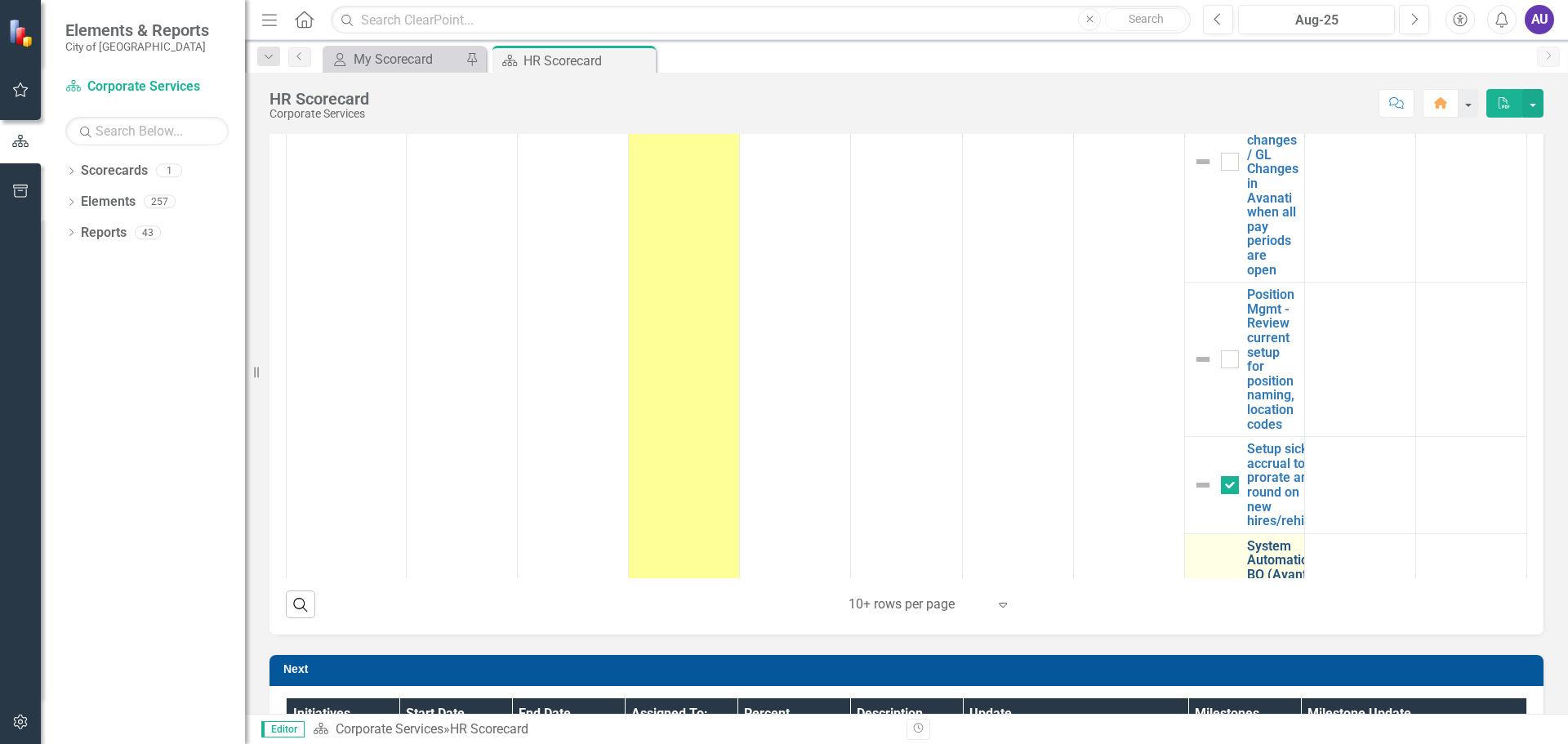
scroll to position [2628, 0]
